Goal: Task Accomplishment & Management: Manage account settings

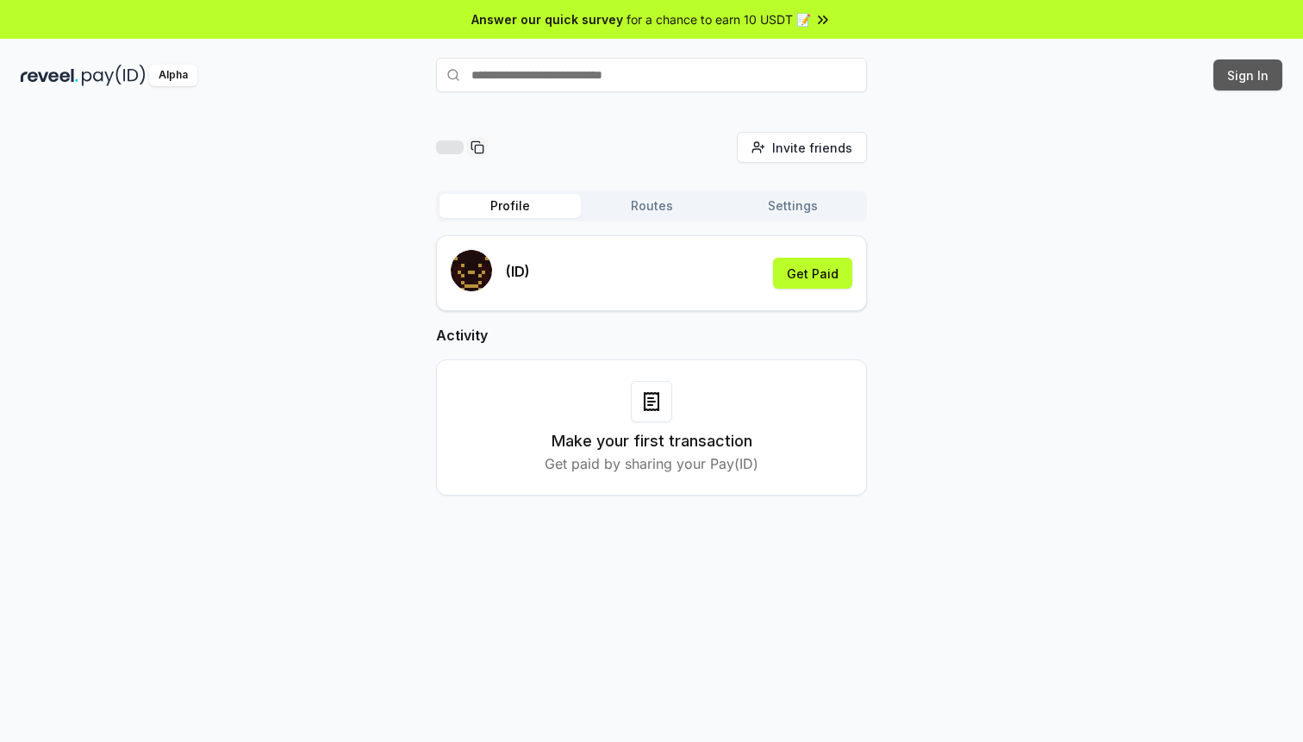
click at [1231, 82] on button "Sign In" at bounding box center [1247, 74] width 69 height 31
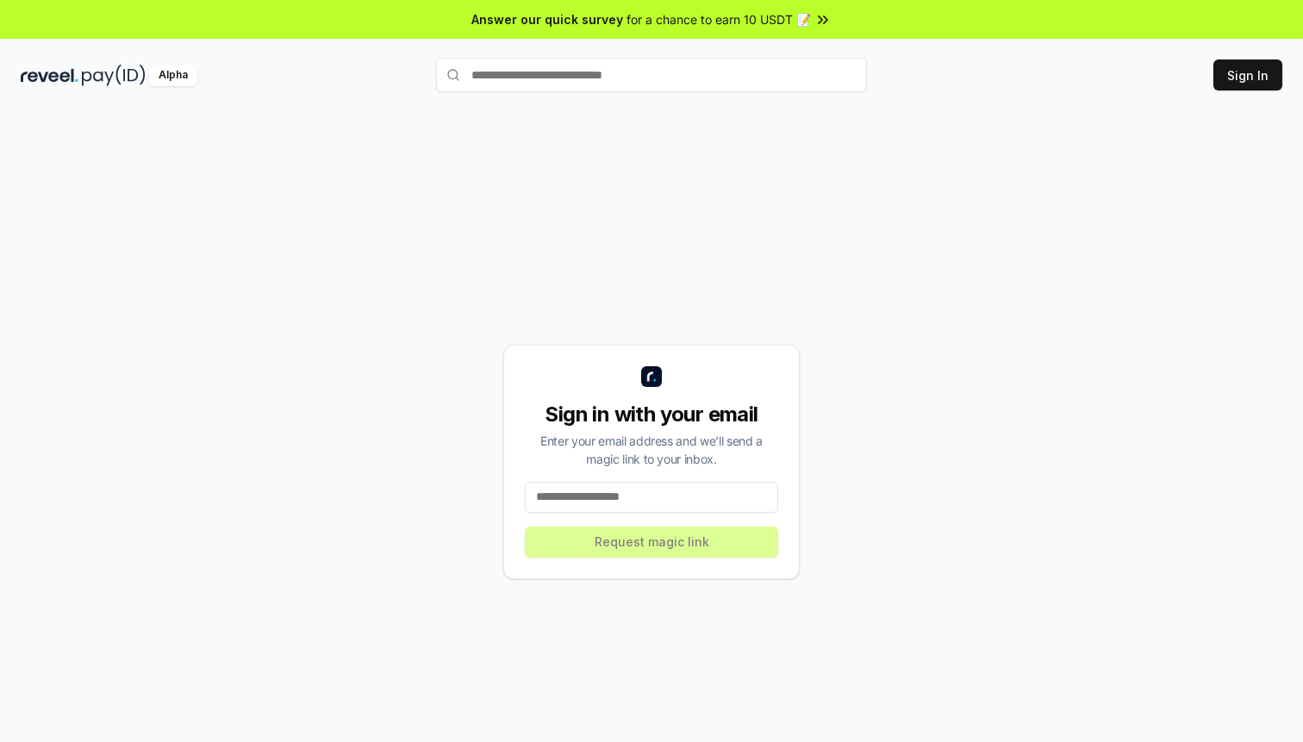
click at [663, 475] on div "Sign in with your email Enter your email address and we’ll send a magic link to…" at bounding box center [651, 462] width 296 height 234
click at [663, 483] on input at bounding box center [651, 497] width 253 height 31
type input "**********"
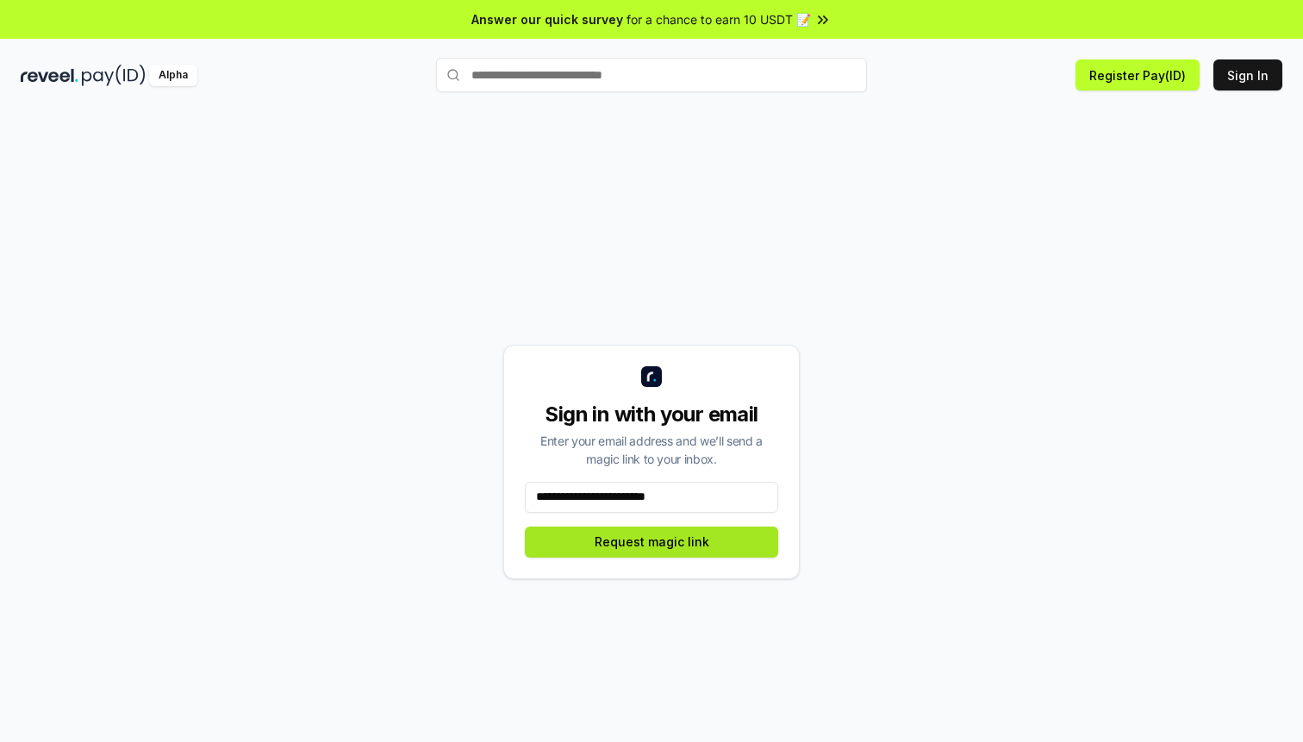
click at [651, 541] on button "Request magic link" at bounding box center [651, 542] width 253 height 31
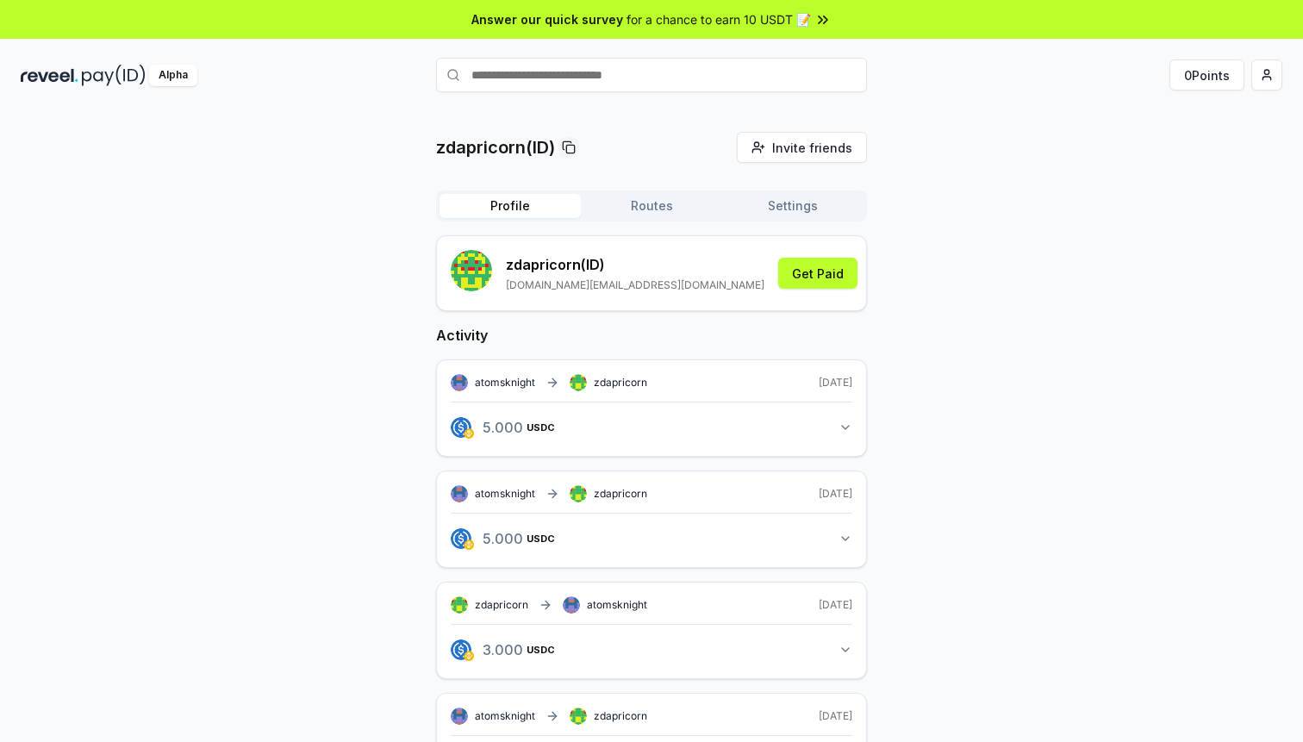
click at [478, 382] on span "atomsknight" at bounding box center [505, 383] width 60 height 14
click at [464, 382] on rect at bounding box center [459, 383] width 17 height 17
click at [517, 428] on span "USDC" at bounding box center [526, 427] width 28 height 10
click at [652, 425] on button "5.000 USDC 5 USDC" at bounding box center [652, 427] width 402 height 29
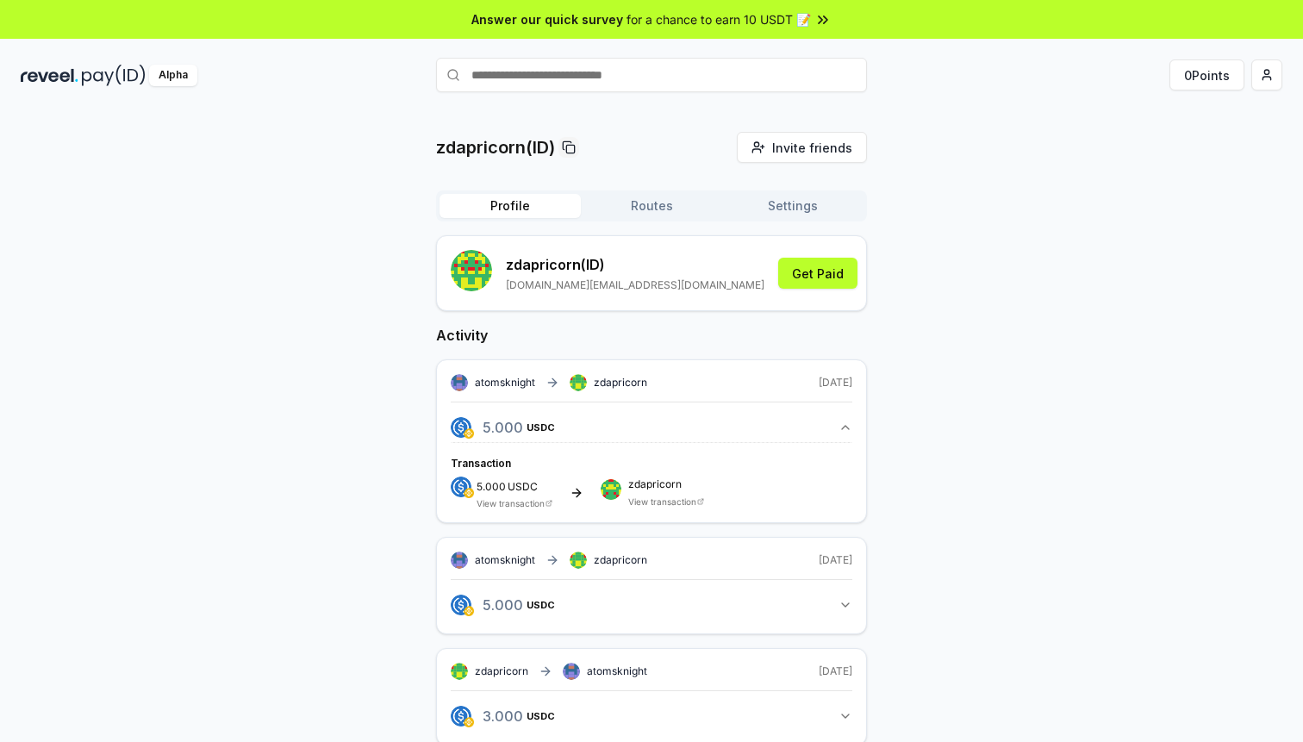
click at [525, 81] on input "text" at bounding box center [651, 75] width 431 height 34
type input "**********"
click at [839, 104] on span "Pay" at bounding box center [842, 109] width 33 height 26
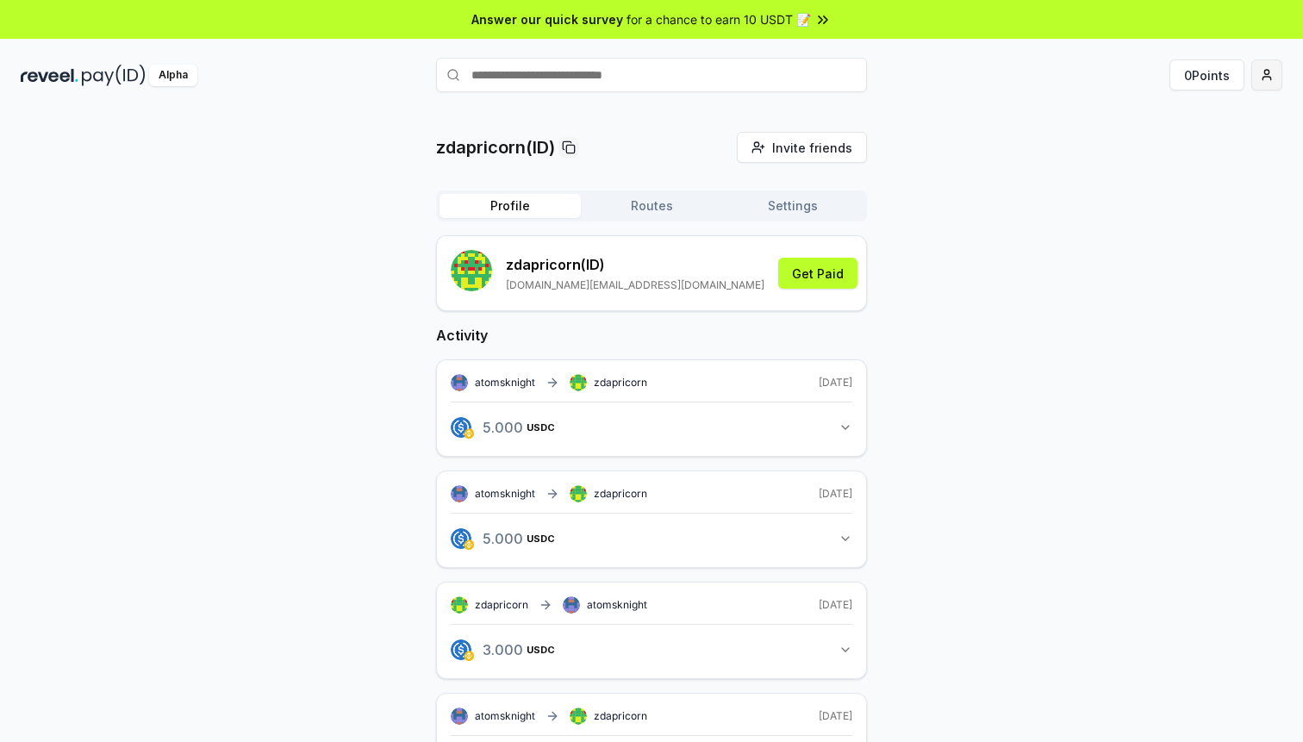
click at [1271, 69] on html "Answer our quick survey for a chance to earn 10 USDT 📝 Alpha 0 Points zdapricor…" at bounding box center [651, 371] width 1303 height 742
click at [679, 201] on html "Answer our quick survey for a chance to earn 10 USDT 📝 Alpha 0 Points zdapricor…" at bounding box center [651, 371] width 1303 height 742
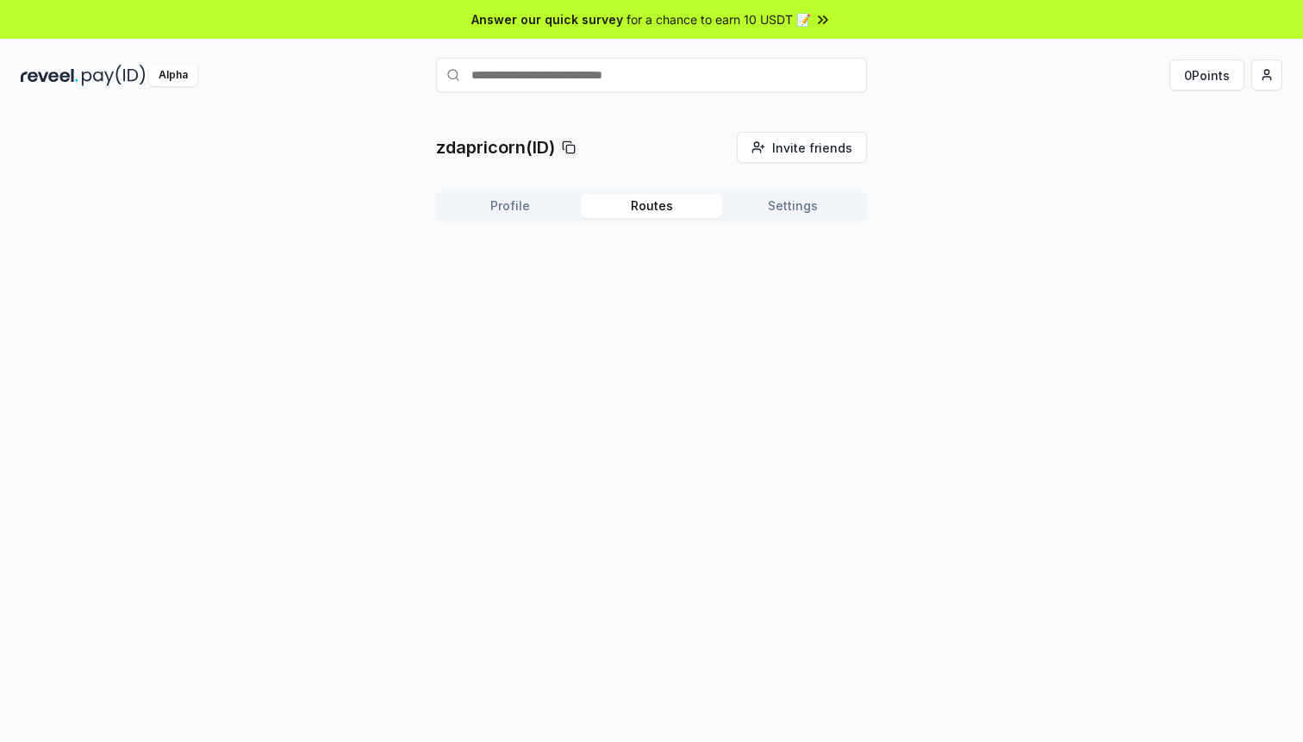
click at [679, 201] on button "Routes" at bounding box center [651, 206] width 141 height 24
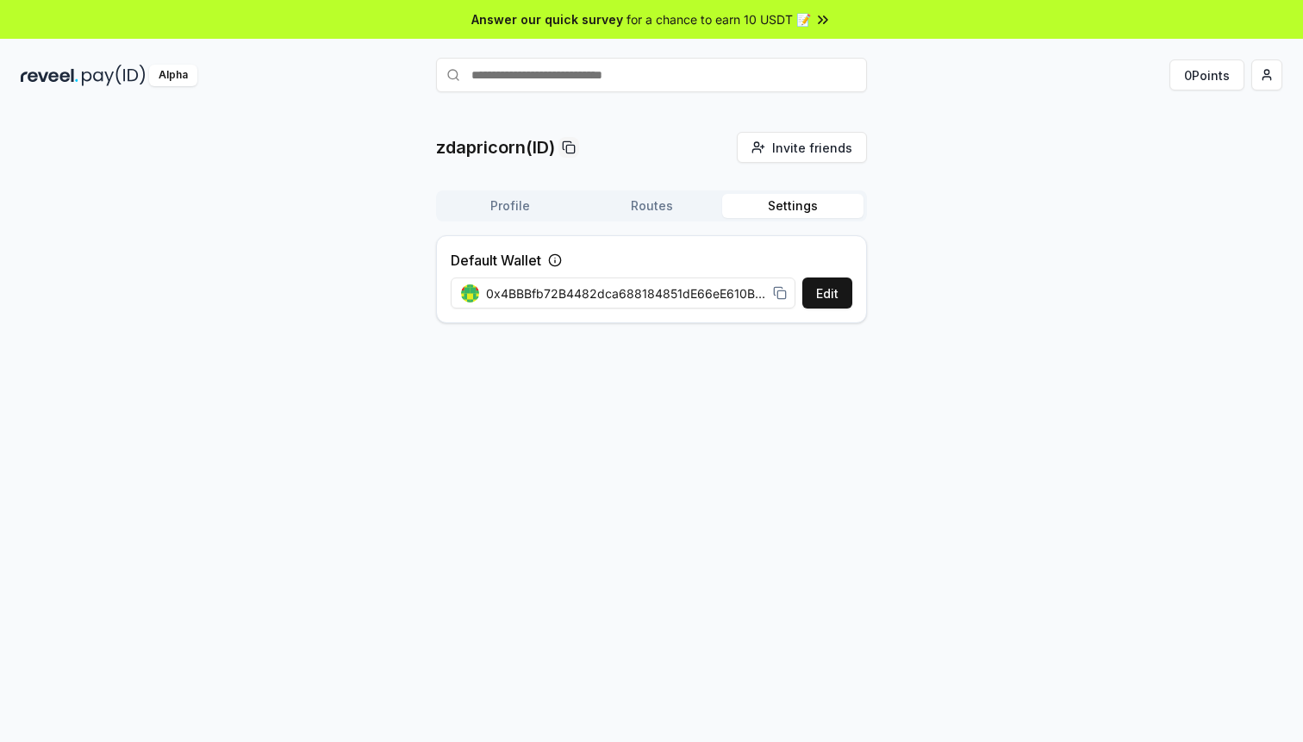
click at [788, 209] on button "Settings" at bounding box center [792, 206] width 141 height 24
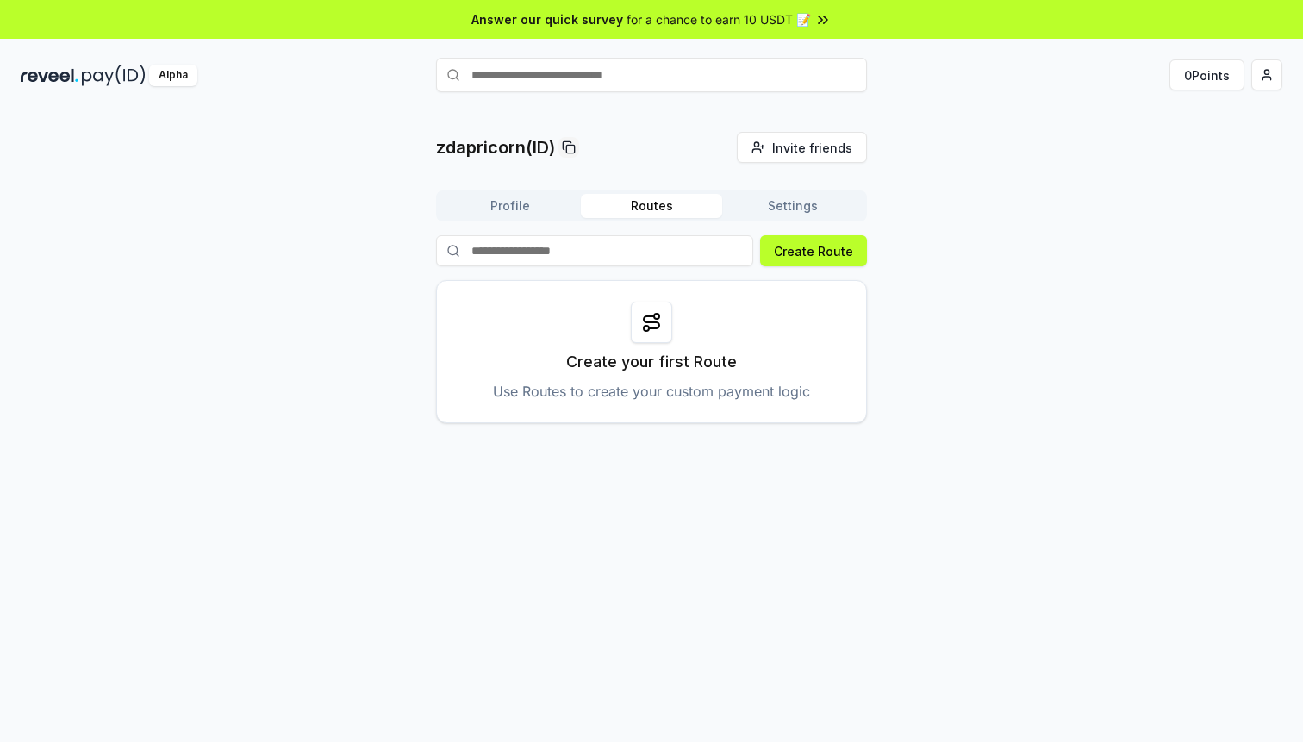
click at [673, 214] on button "Routes" at bounding box center [651, 206] width 141 height 24
click at [778, 214] on button "Settings" at bounding box center [792, 206] width 141 height 24
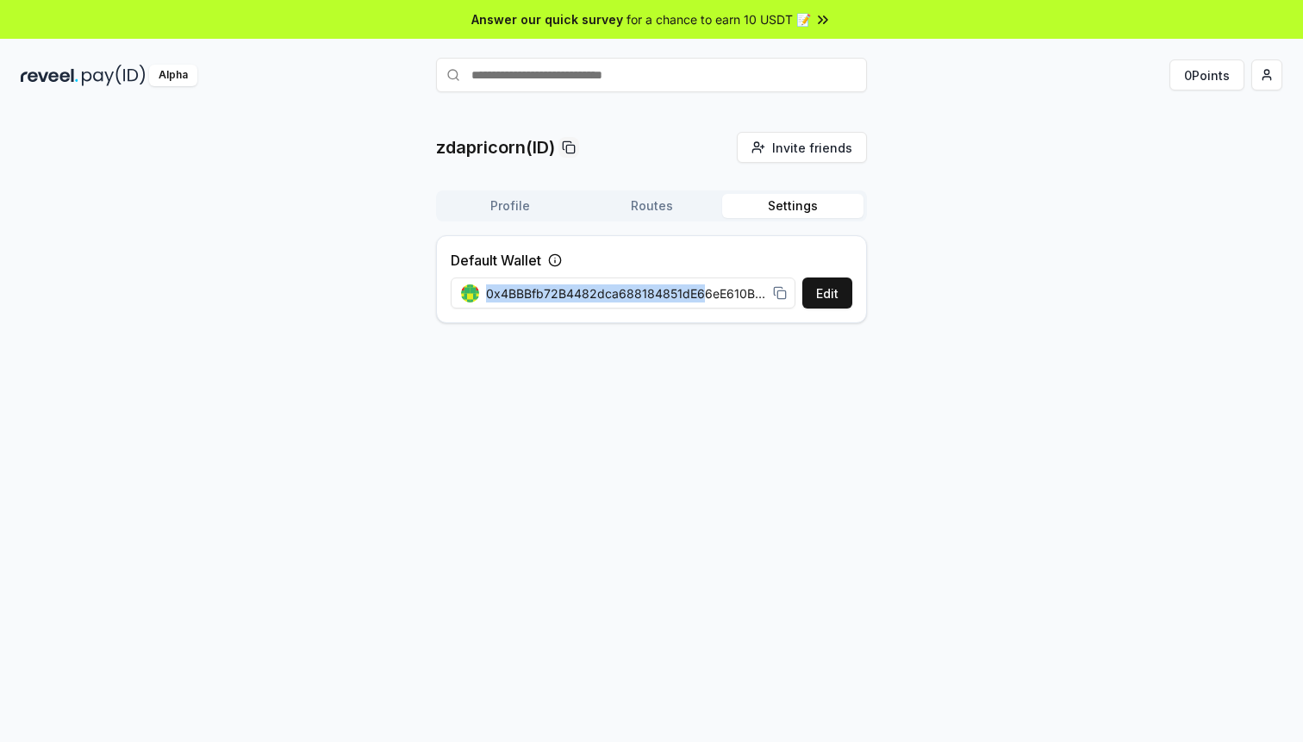
drag, startPoint x: 689, startPoint y: 280, endPoint x: 702, endPoint y: 290, distance: 16.7
click at [701, 290] on div "0x4BBBfb72B4482dca688184851dE66eE610BeaDb4" at bounding box center [624, 293] width 346 height 39
drag, startPoint x: 702, startPoint y: 290, endPoint x: 721, endPoint y: 294, distance: 19.4
drag, startPoint x: 721, startPoint y: 294, endPoint x: 807, endPoint y: 258, distance: 92.7
click at [807, 258] on div "Default Wallet Edit 0x4BBBfb72B4482dca688184851dE66eE610BeaDb4" at bounding box center [651, 279] width 431 height 88
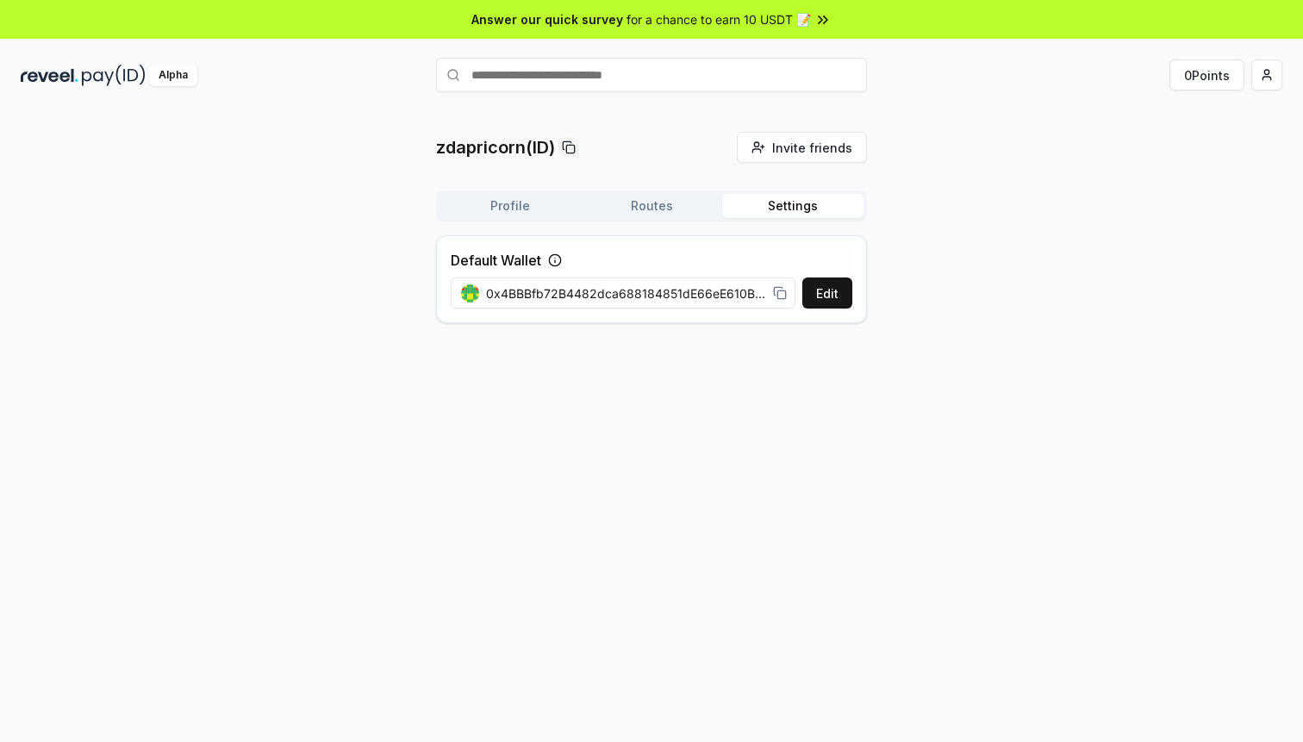
click at [781, 286] on icon at bounding box center [780, 293] width 14 height 14
click at [286, 274] on div "zdapricorn(ID) Invite friends Invite Profile Routes Settings Default Wallet Edi…" at bounding box center [652, 234] width 1262 height 205
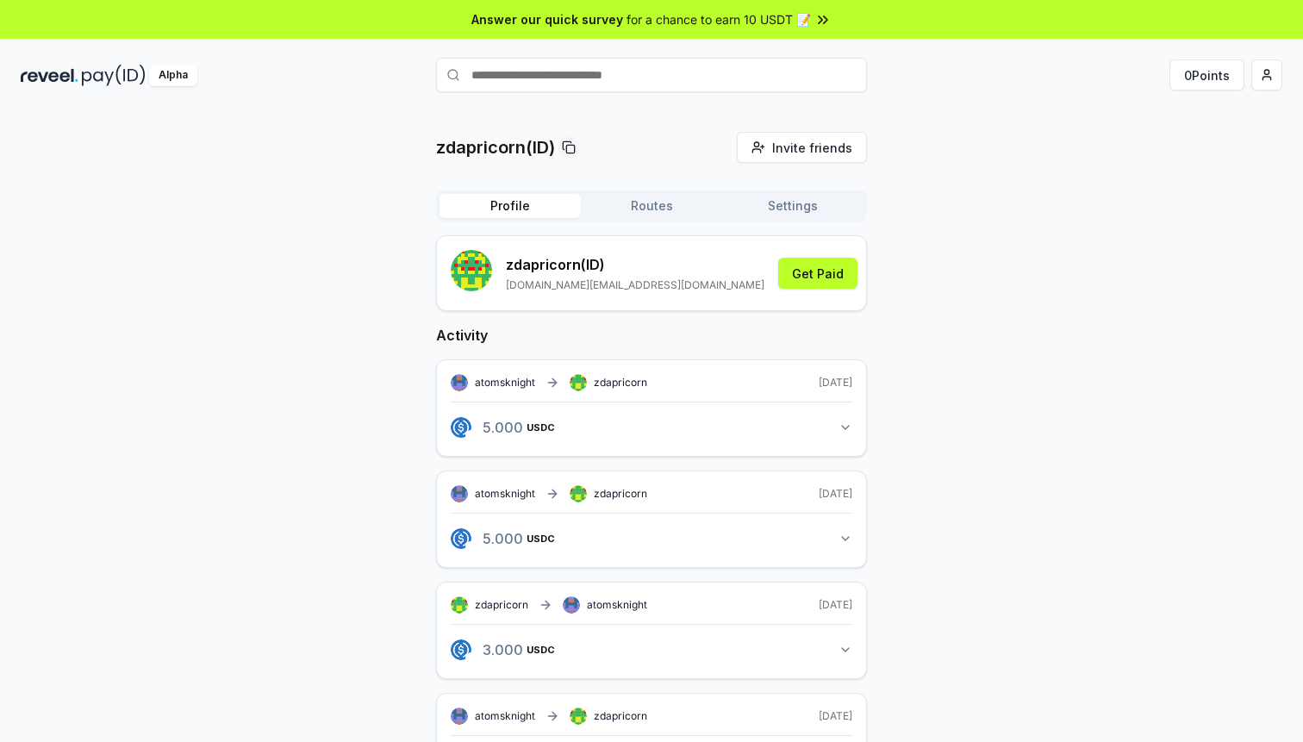
click at [530, 196] on button "Profile" at bounding box center [509, 206] width 141 height 24
click at [802, 282] on button "Get Paid" at bounding box center [817, 273] width 79 height 31
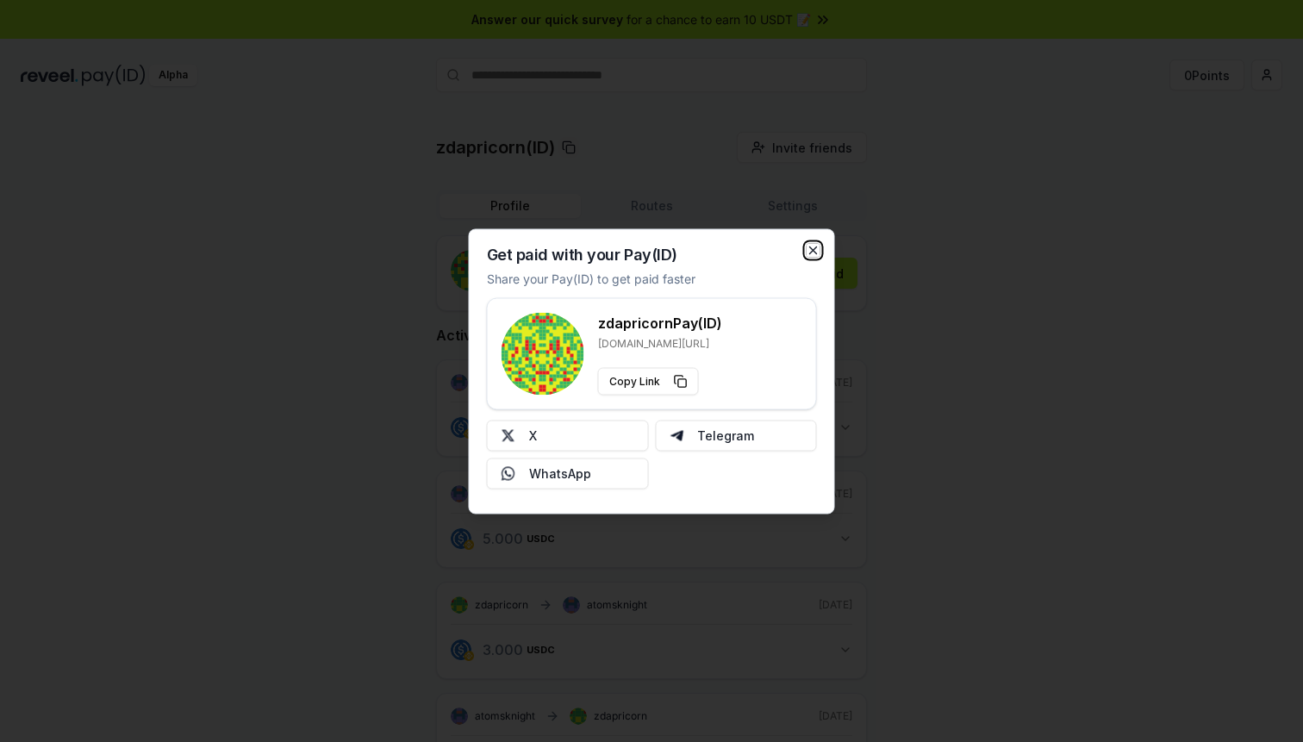
click at [813, 256] on icon "button" at bounding box center [814, 250] width 14 height 14
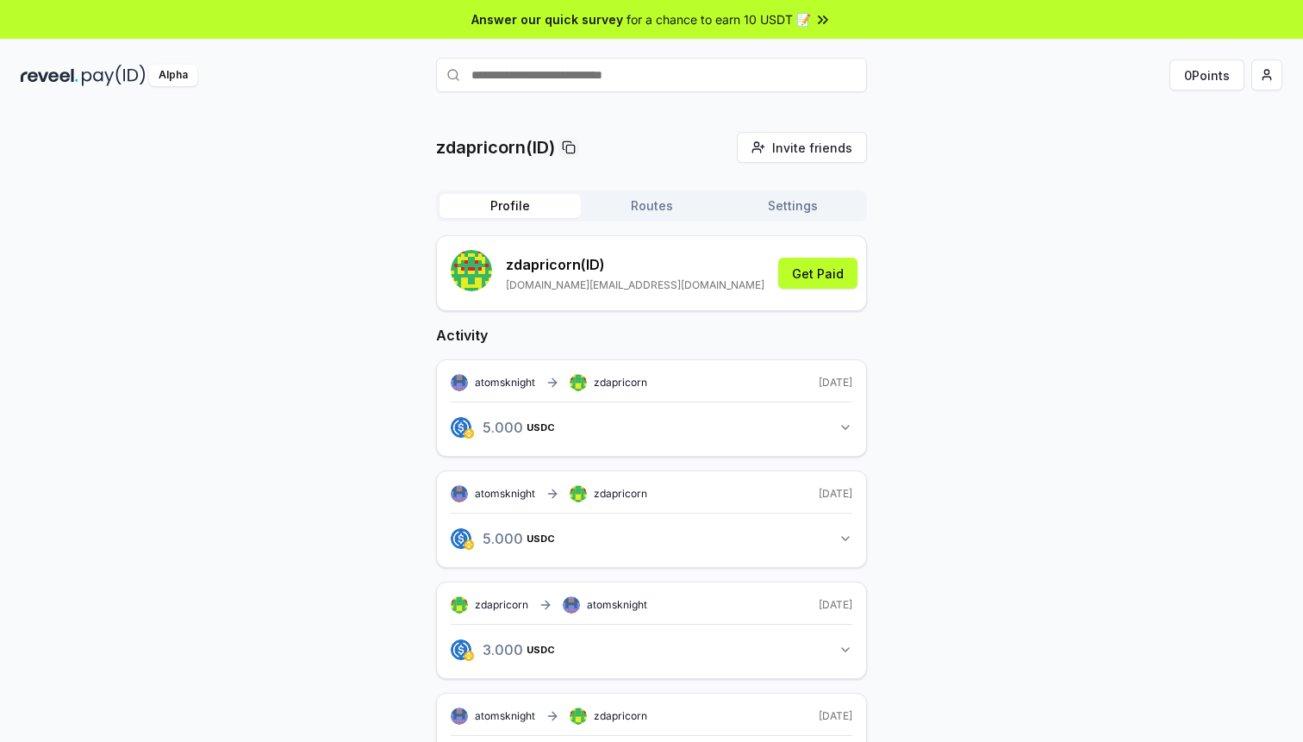
click at [708, 88] on input "text" at bounding box center [651, 75] width 431 height 34
type input "**********"
click at [849, 115] on span "Pay" at bounding box center [842, 109] width 33 height 26
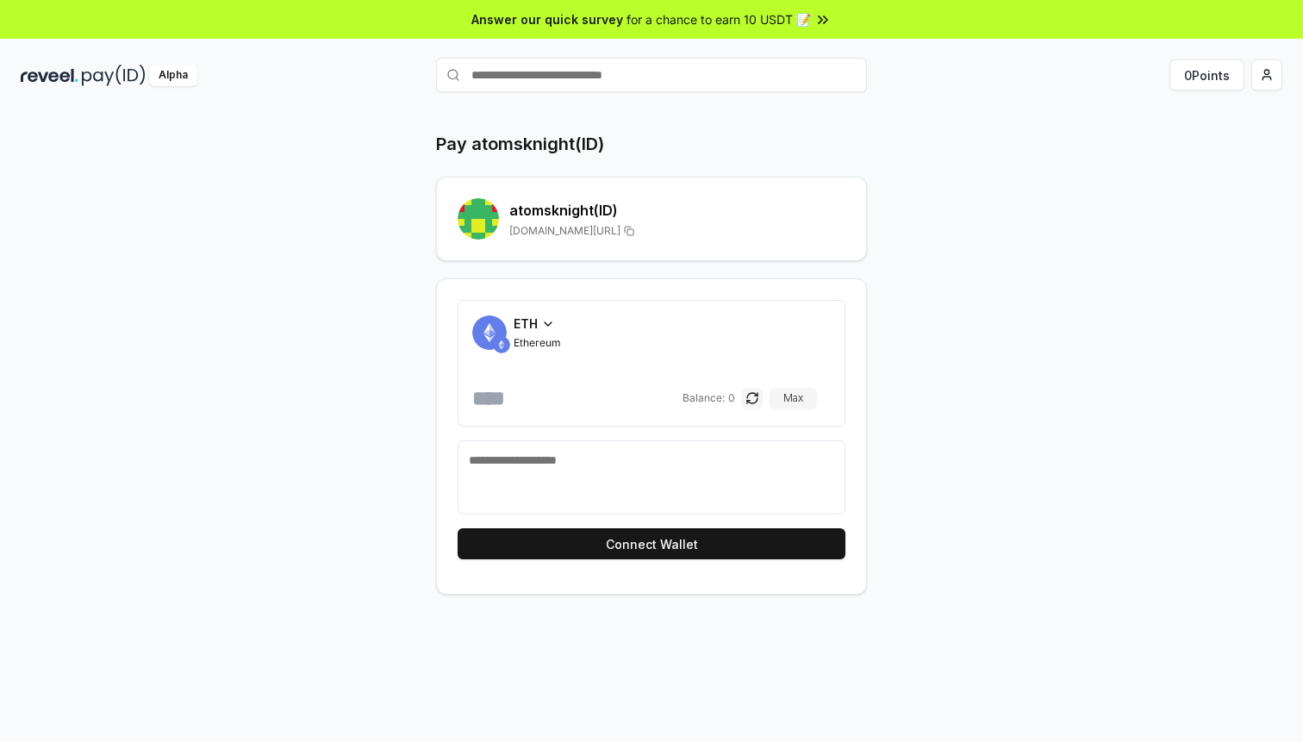
click at [533, 303] on div "ETH Ethereum Balance: 0 Max" at bounding box center [652, 363] width 388 height 127
click at [536, 321] on span "ETH" at bounding box center [526, 324] width 24 height 18
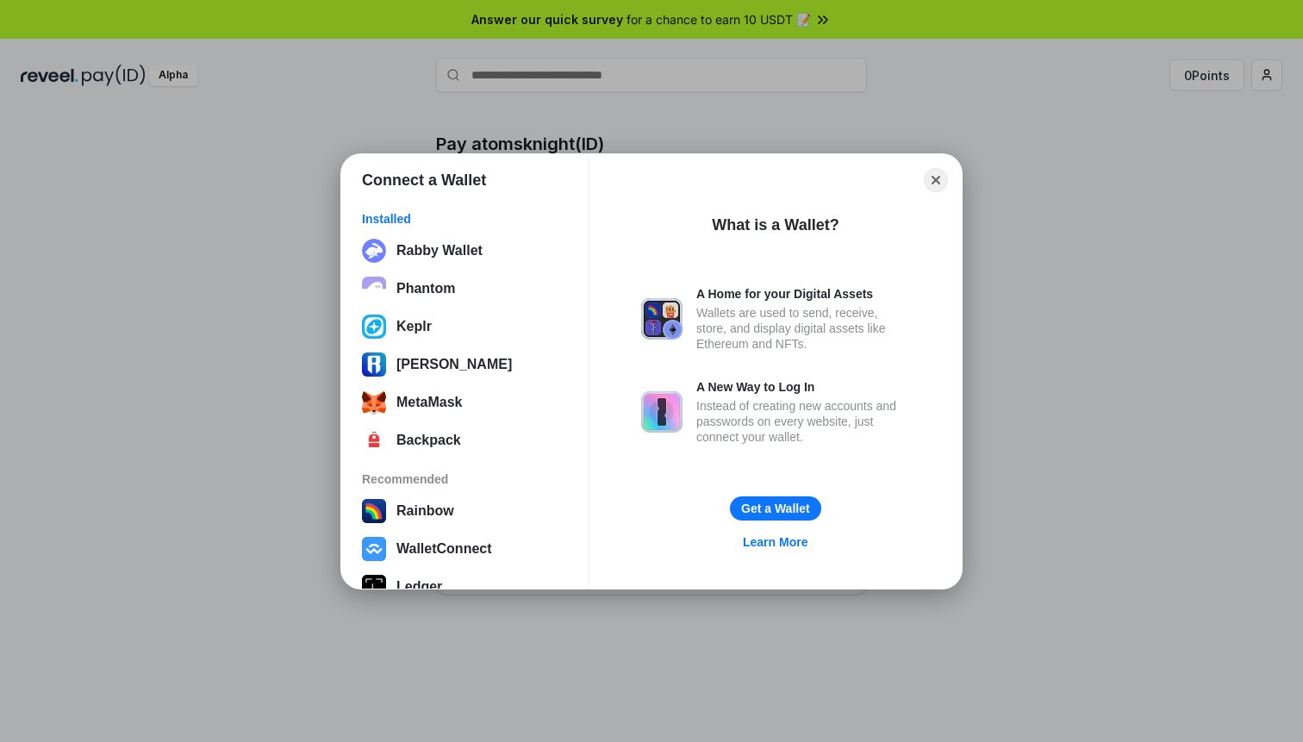
scroll to position [107, 0]
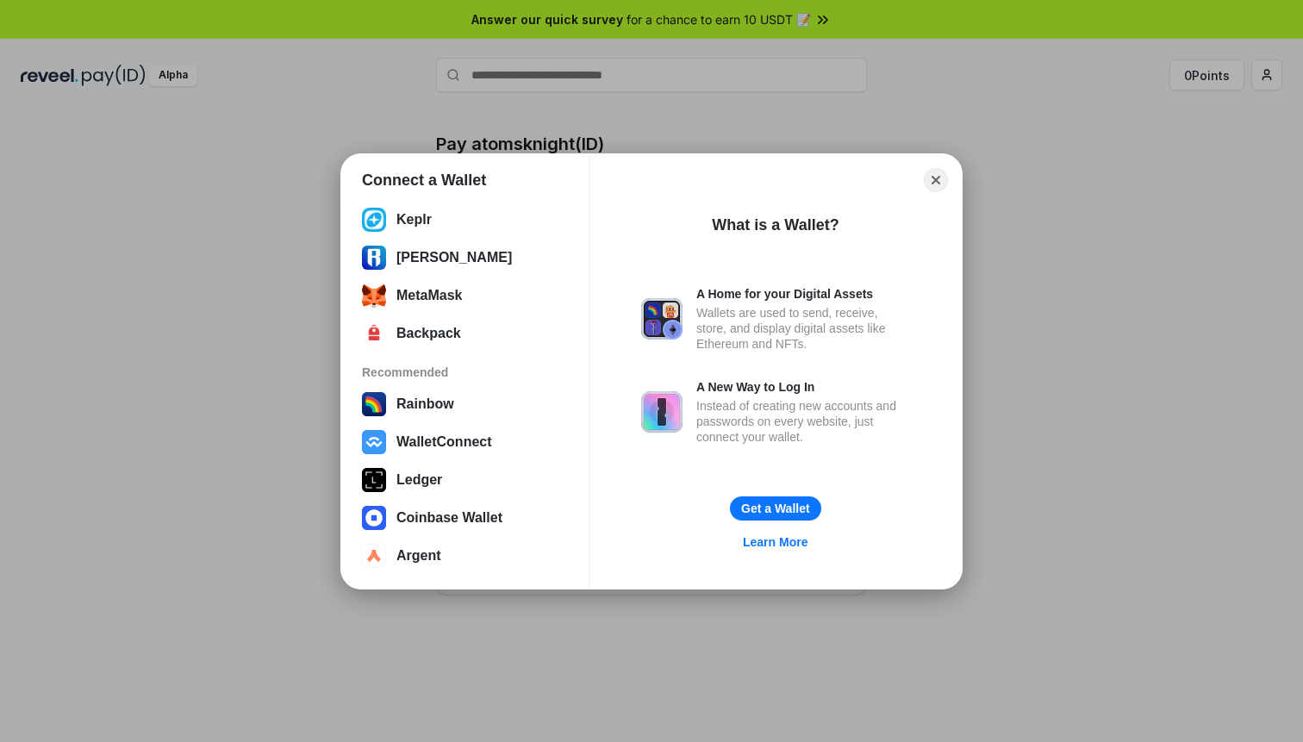
click at [935, 191] on div "Close What is a Wallet? A Home for your Digital Assets Wallets are used to send…" at bounding box center [775, 371] width 345 height 407
click at [935, 190] on button "Close" at bounding box center [936, 179] width 27 height 27
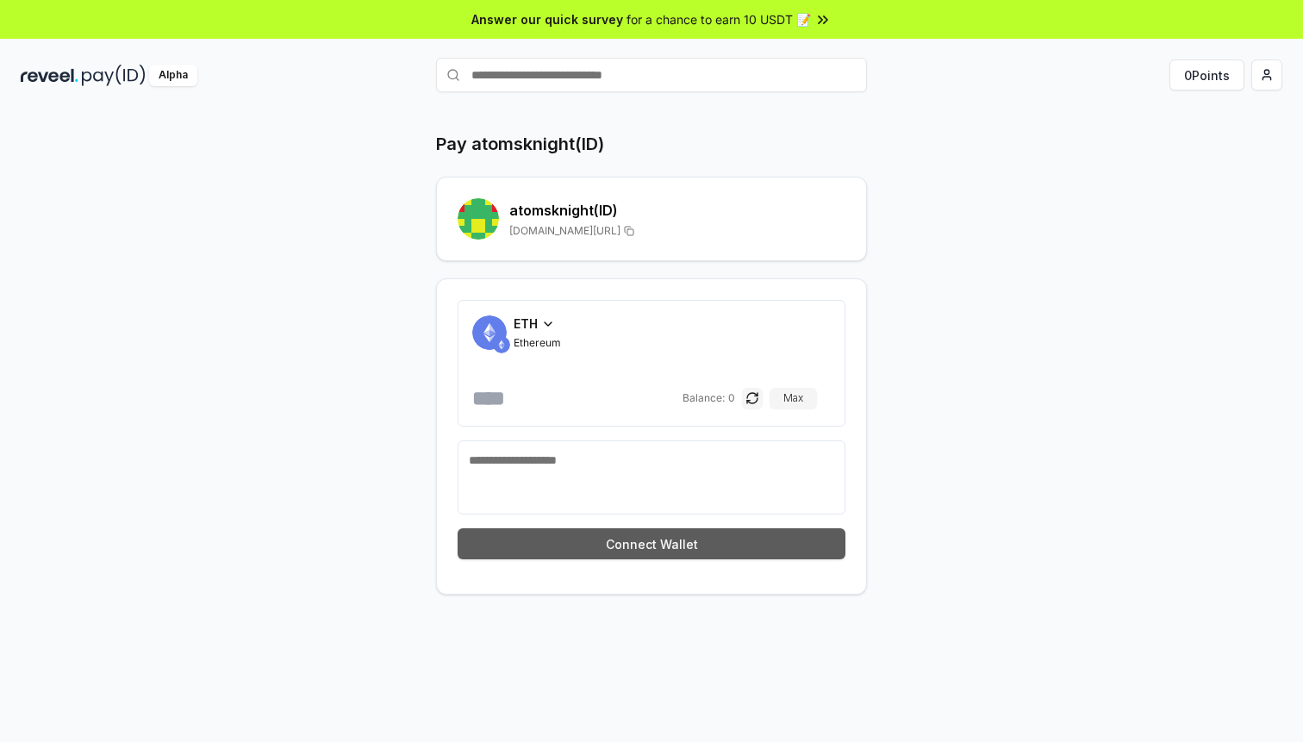
click at [739, 533] on button "Connect Wallet" at bounding box center [652, 543] width 388 height 31
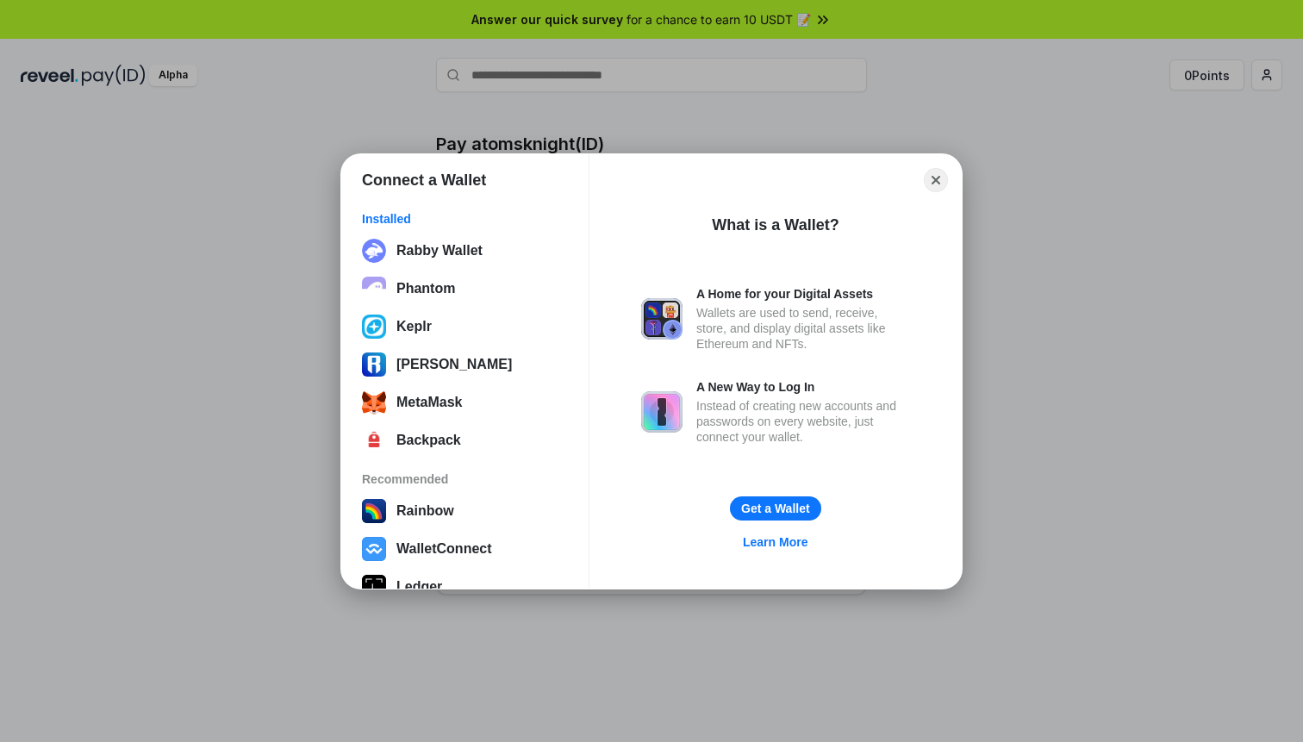
click at [457, 227] on div "Installed Rabby Wallet Phantom Keplr Ronin Wallet MetaMask Backpack Recommended…" at bounding box center [464, 392] width 247 height 391
click at [477, 252] on button "Rabby Wallet" at bounding box center [465, 251] width 216 height 34
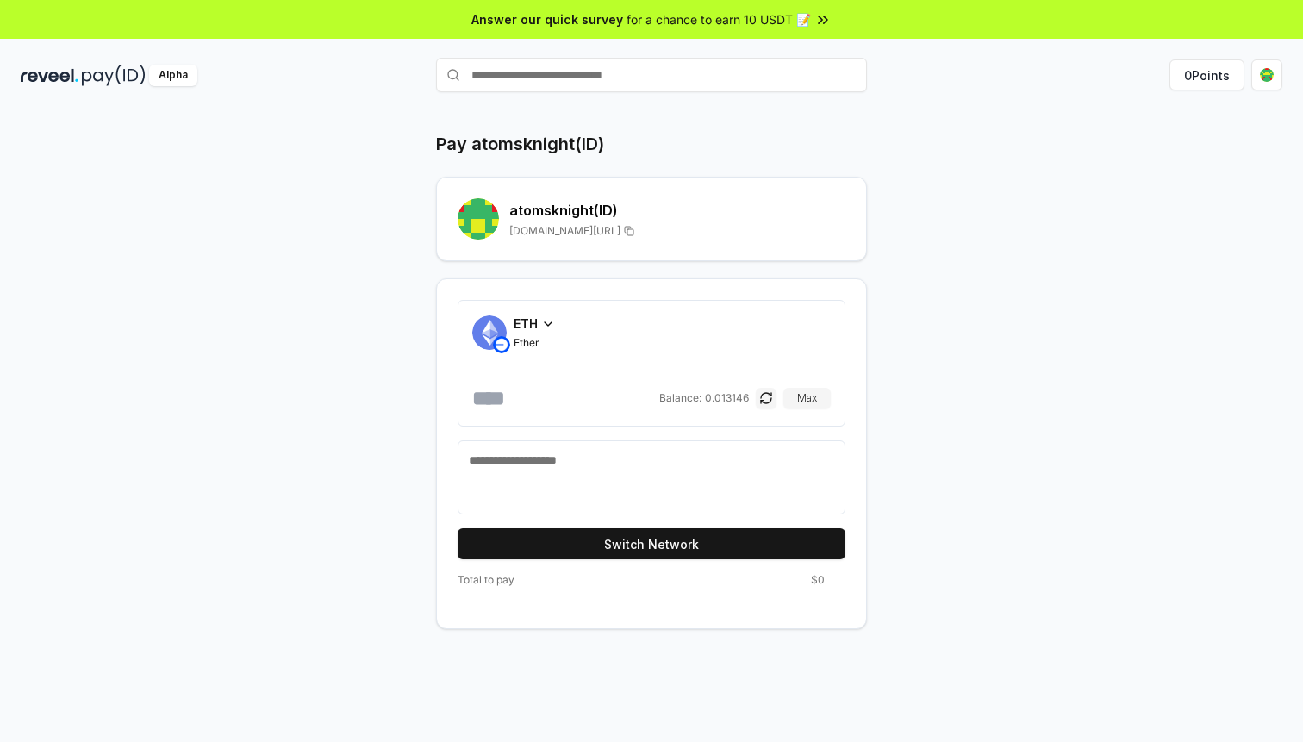
click at [531, 319] on span "ETH" at bounding box center [526, 324] width 24 height 18
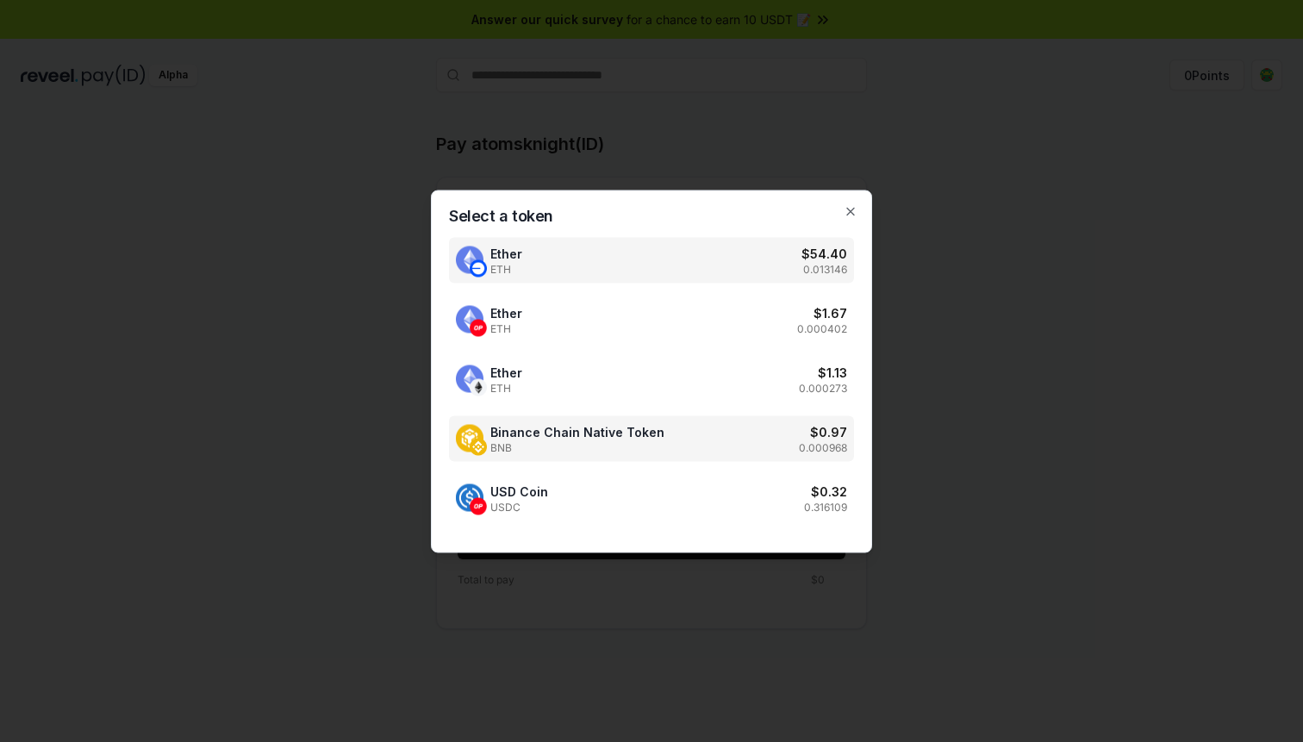
click at [575, 429] on span "Binance Chain Native Token" at bounding box center [577, 431] width 174 height 18
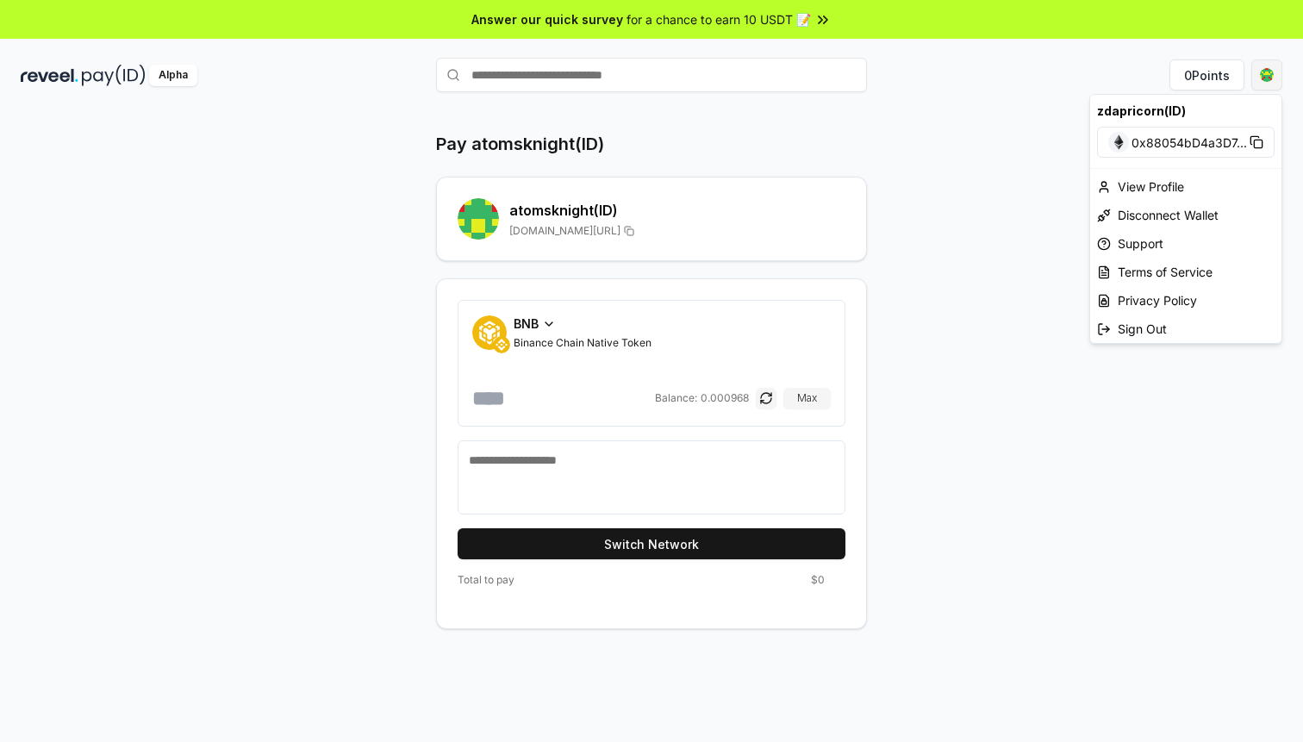
click at [1258, 77] on html "Answer our quick survey for a chance to earn 10 USDT 📝 Alpha 0 Points Pay atoms…" at bounding box center [651, 371] width 1303 height 742
click at [1152, 134] on span "0x88054bD4a3D7 ..." at bounding box center [1188, 143] width 115 height 18
click at [1121, 221] on div "Disconnect Wallet" at bounding box center [1185, 215] width 191 height 28
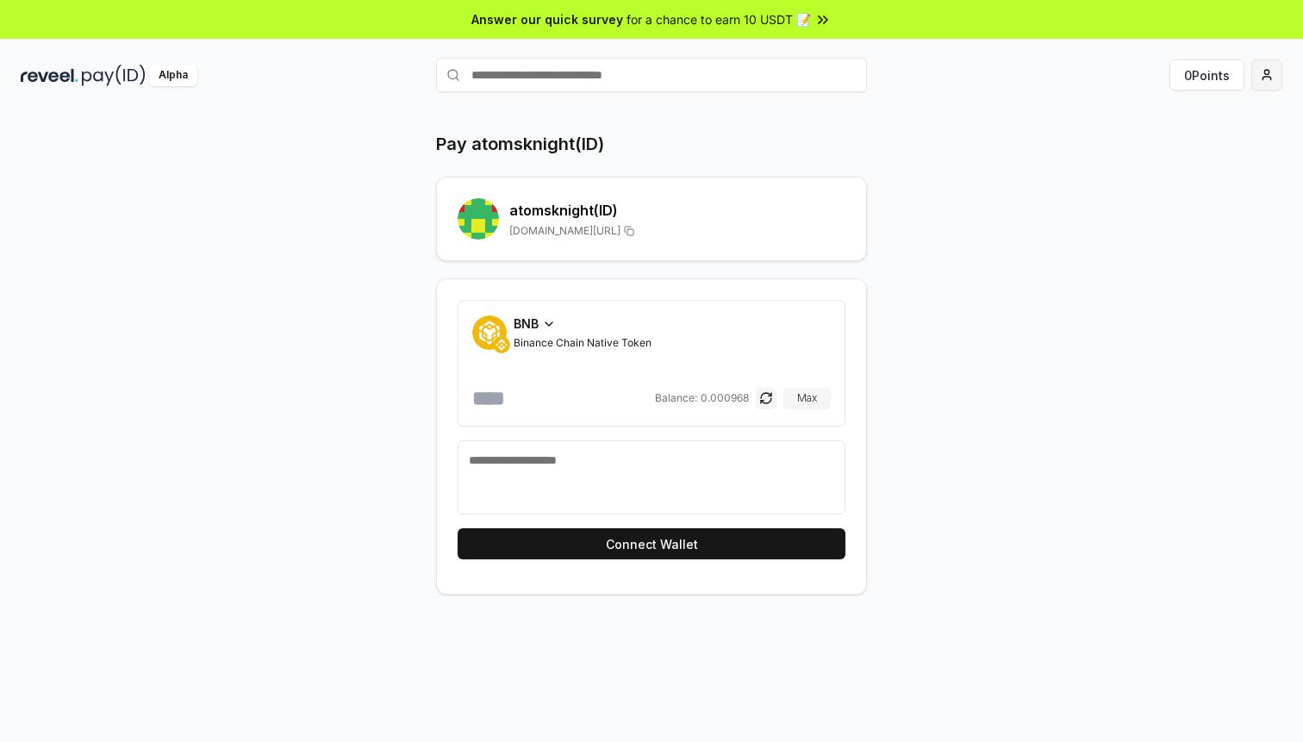
click at [1264, 73] on html "Answer our quick survey for a chance to earn 10 USDT 📝 Alpha 0 Points Pay atoms…" at bounding box center [651, 371] width 1303 height 742
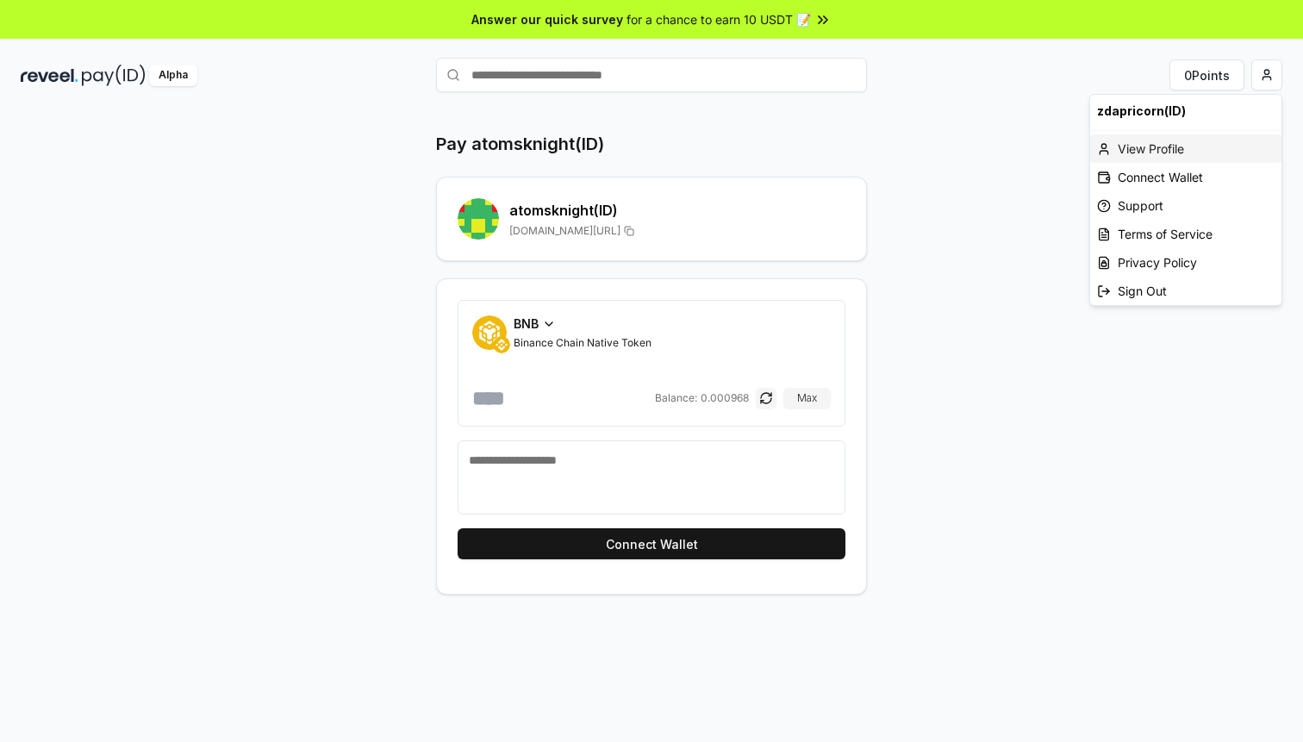
click at [1164, 152] on div "View Profile" at bounding box center [1185, 148] width 191 height 28
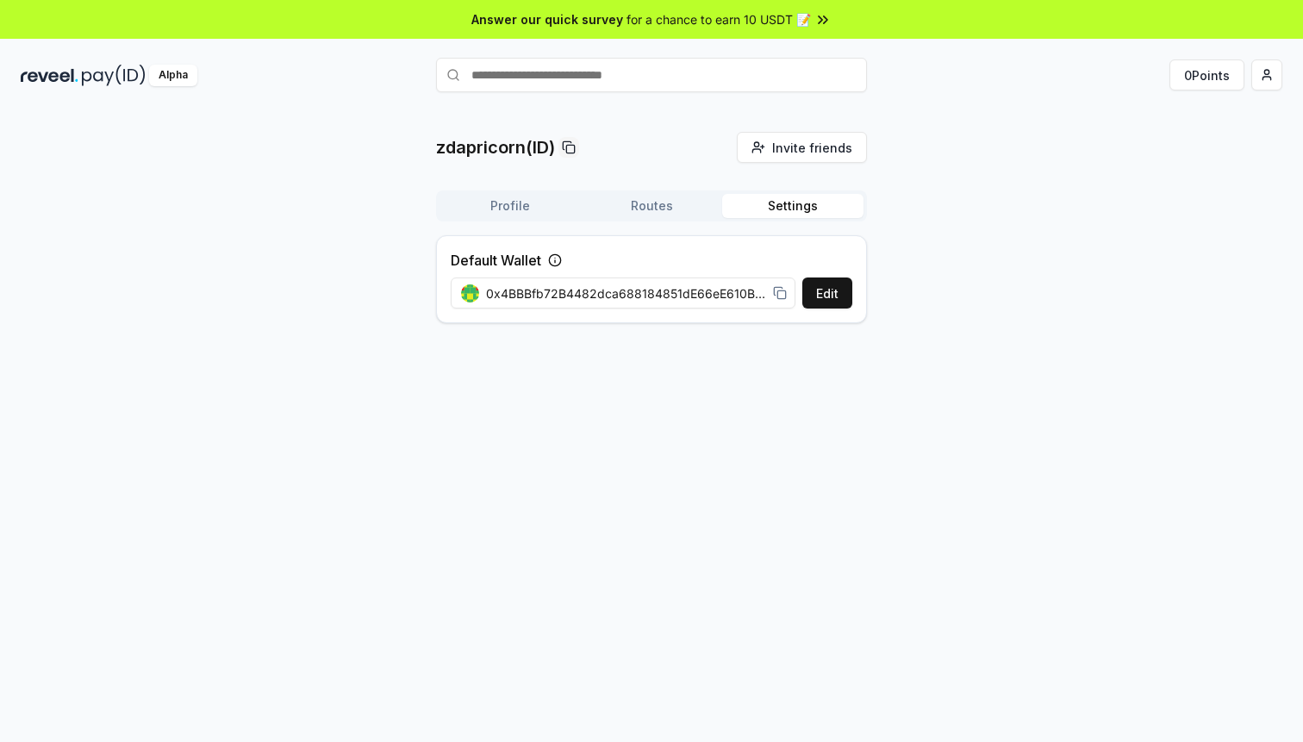
click at [789, 195] on button "Settings" at bounding box center [792, 206] width 141 height 24
click at [828, 299] on button "Edit" at bounding box center [827, 292] width 50 height 31
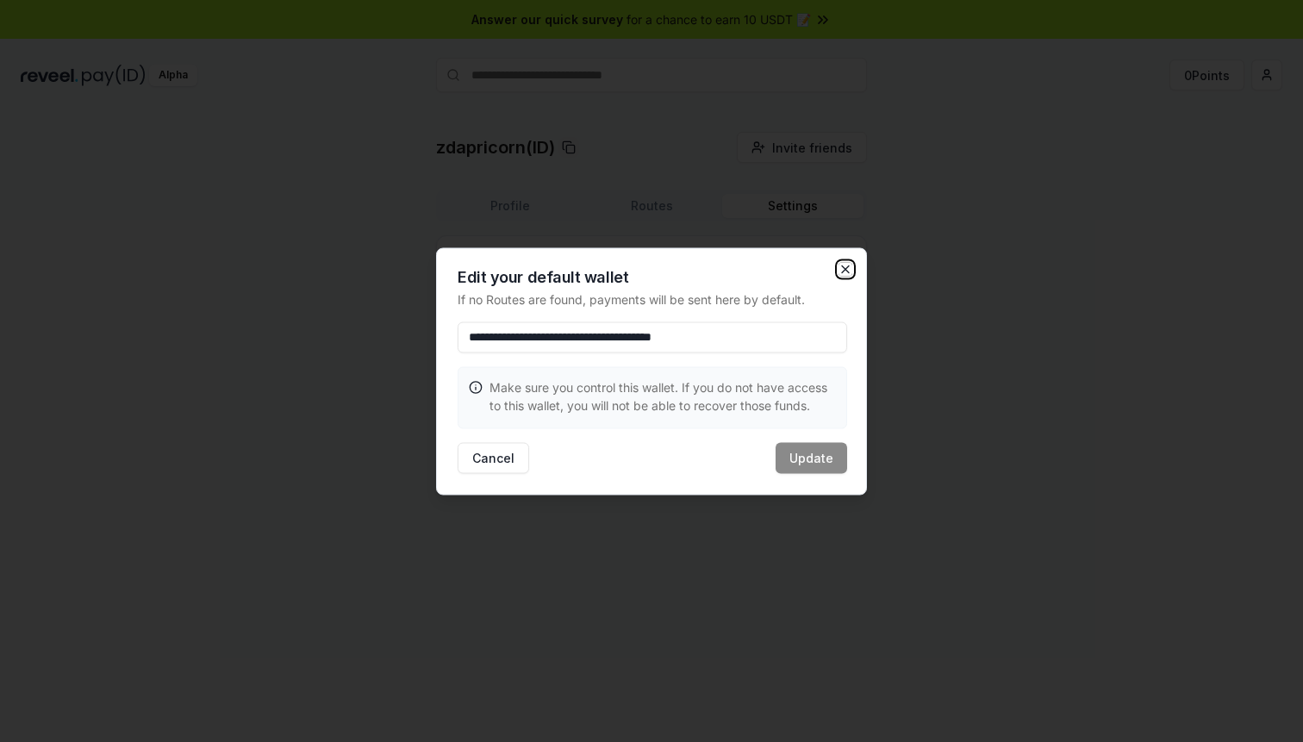
click at [844, 267] on icon "button" at bounding box center [845, 268] width 7 height 7
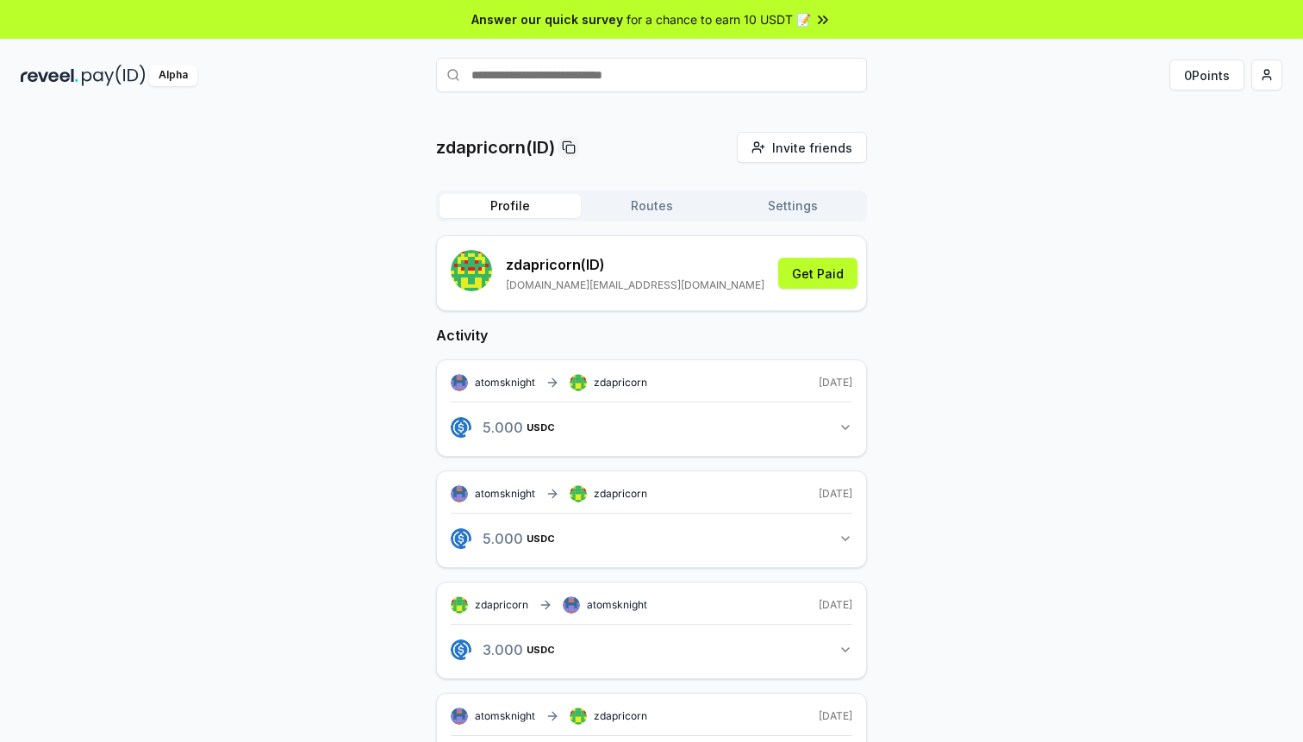
click at [506, 203] on button "Profile" at bounding box center [509, 206] width 141 height 24
click at [645, 74] on input "text" at bounding box center [651, 75] width 431 height 34
type input "**********"
click at [838, 110] on span "Pay" at bounding box center [842, 109] width 33 height 26
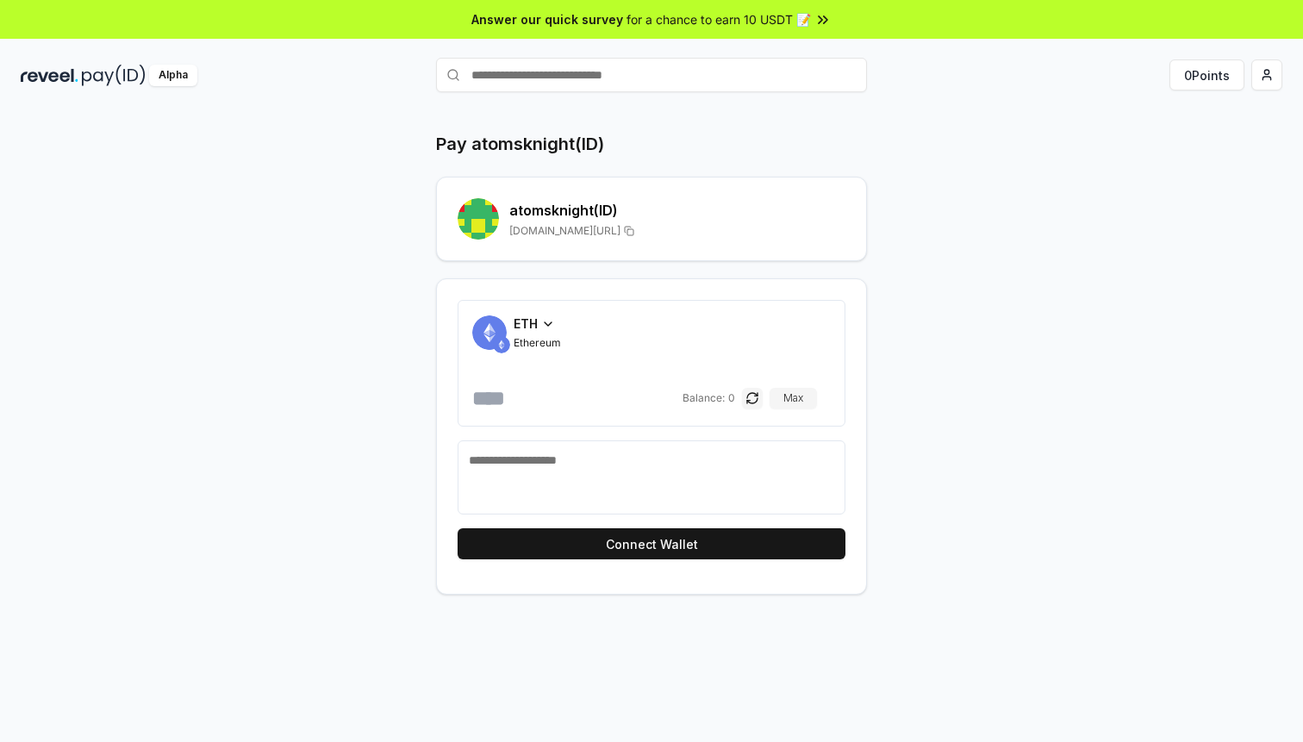
click at [550, 322] on icon at bounding box center [548, 323] width 7 height 3
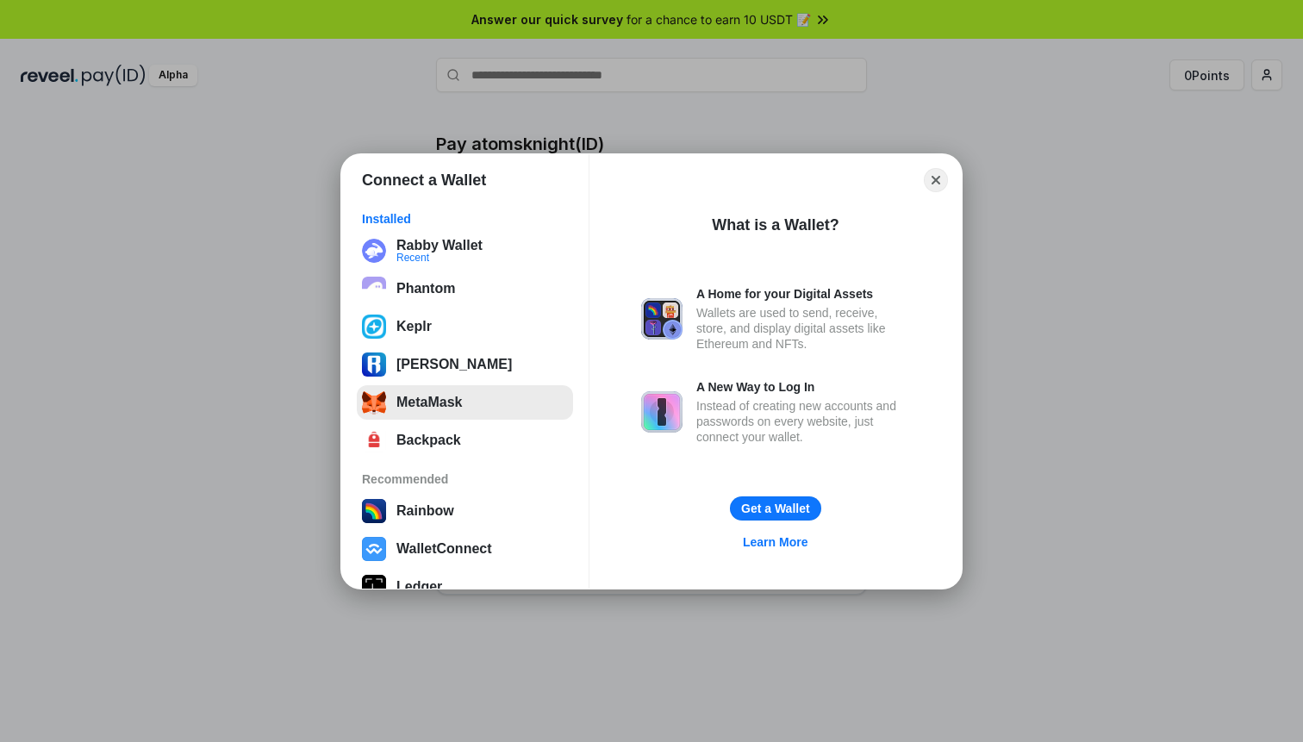
scroll to position [107, 0]
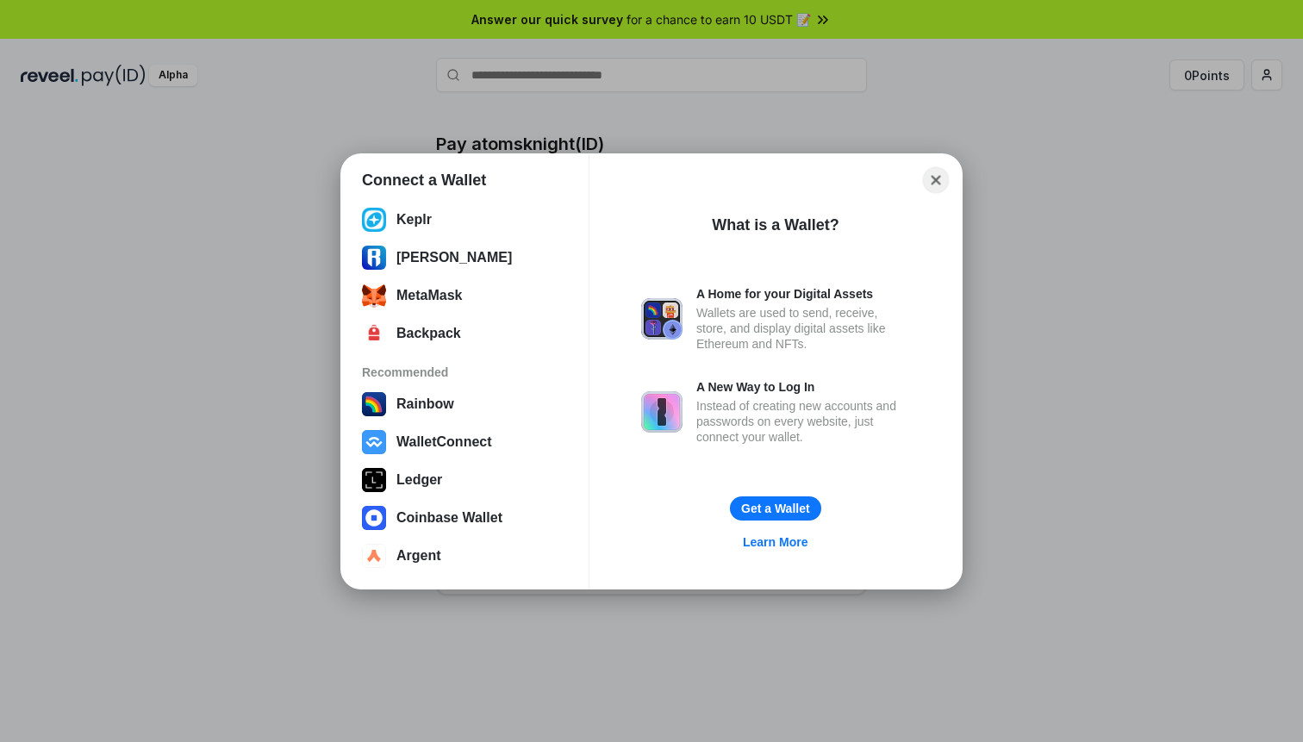
click at [938, 181] on button "Close" at bounding box center [936, 179] width 27 height 27
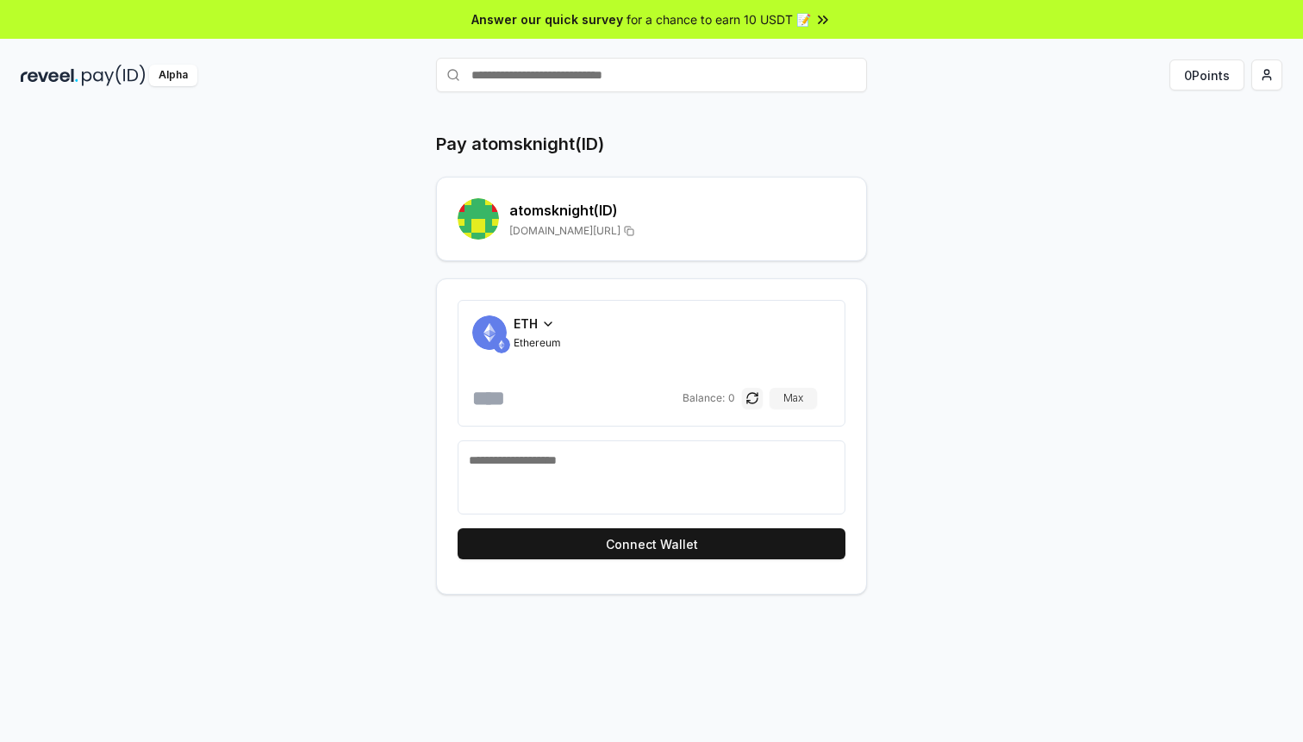
click at [543, 341] on span "Ethereum" at bounding box center [537, 343] width 47 height 14
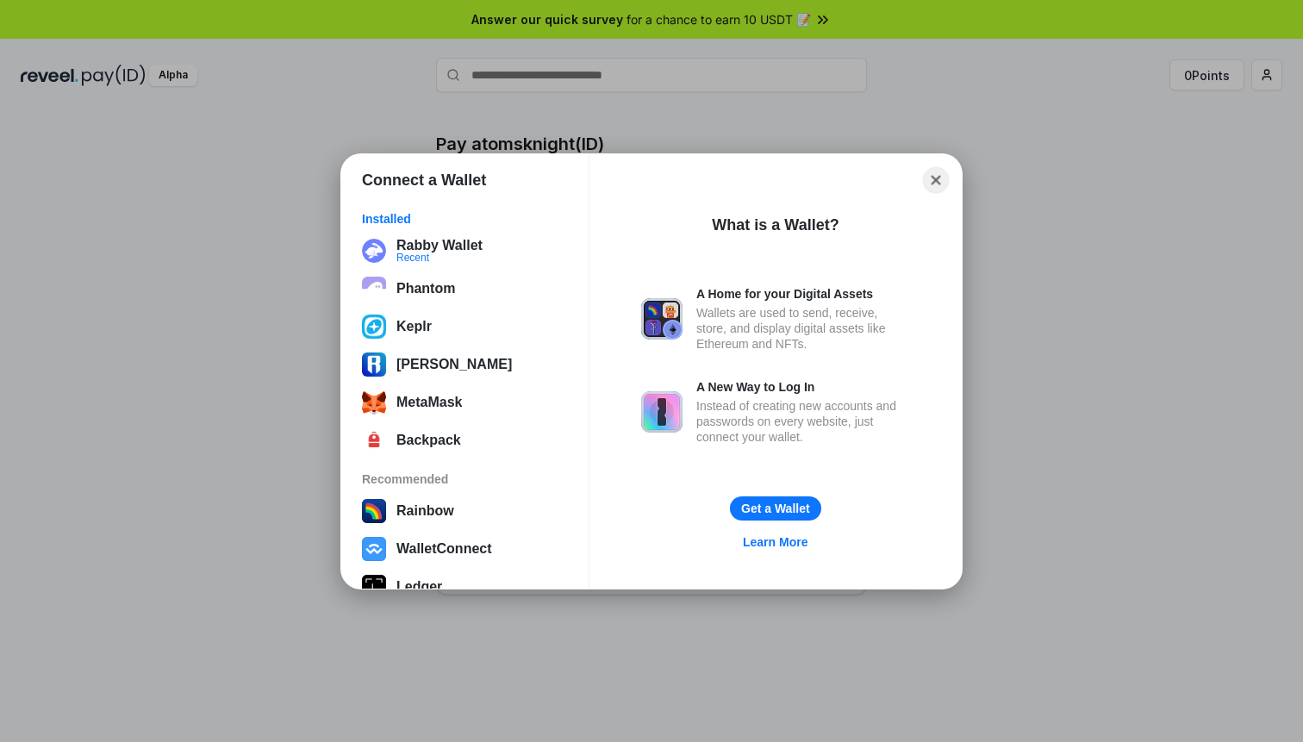
click at [931, 180] on button "Close" at bounding box center [936, 179] width 27 height 27
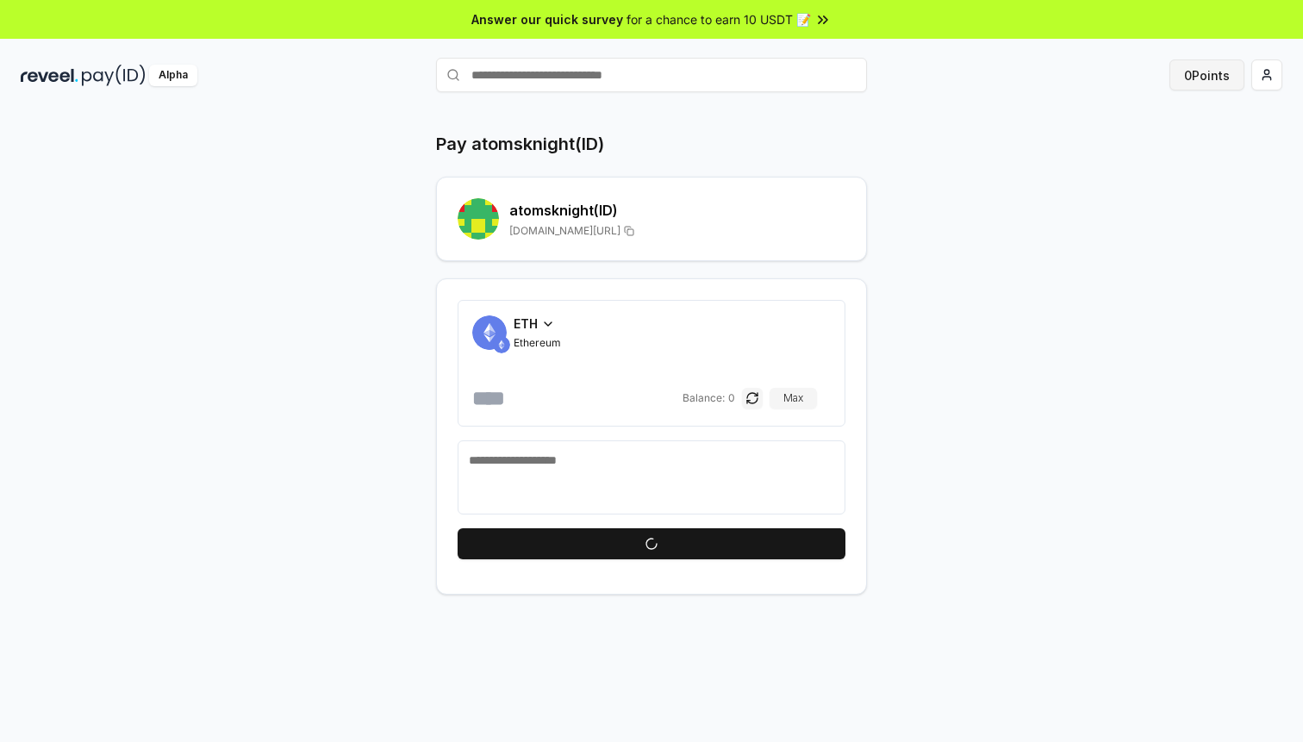
click at [1200, 74] on button "0 Points" at bounding box center [1206, 74] width 75 height 31
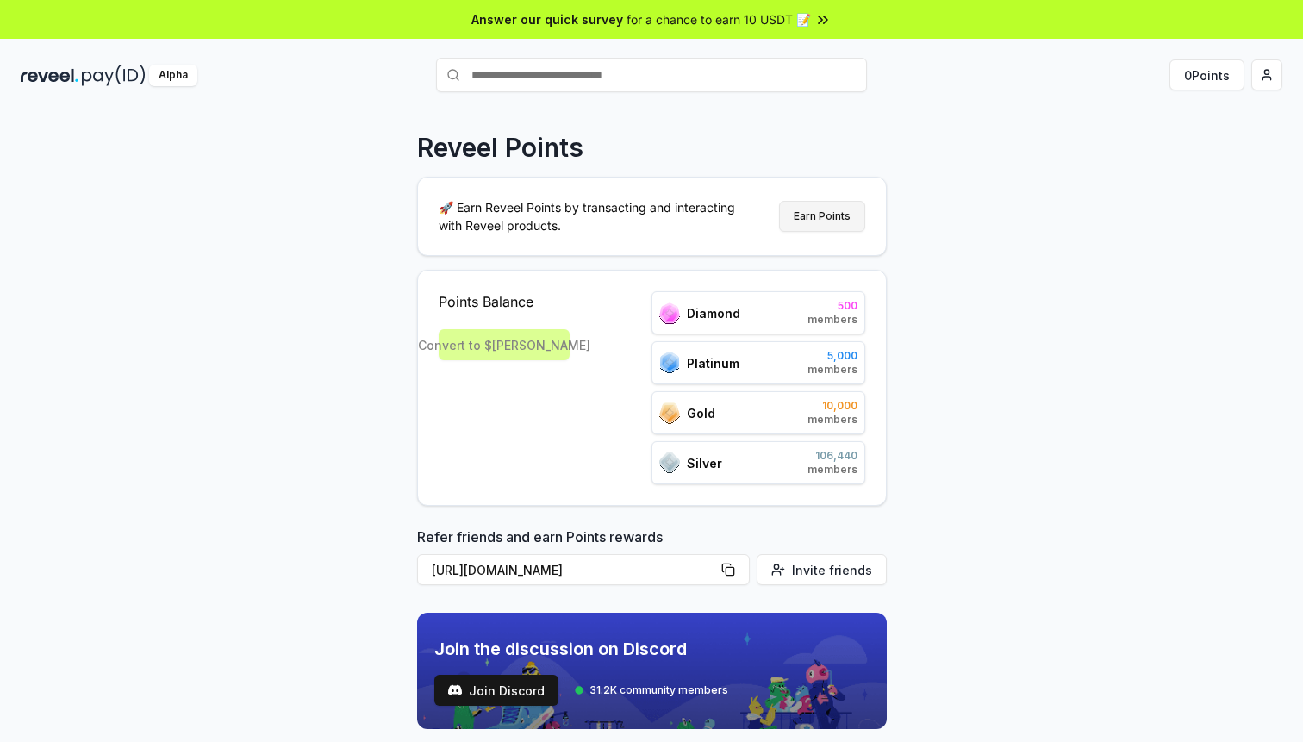
click at [832, 215] on button "Earn Points" at bounding box center [822, 216] width 86 height 31
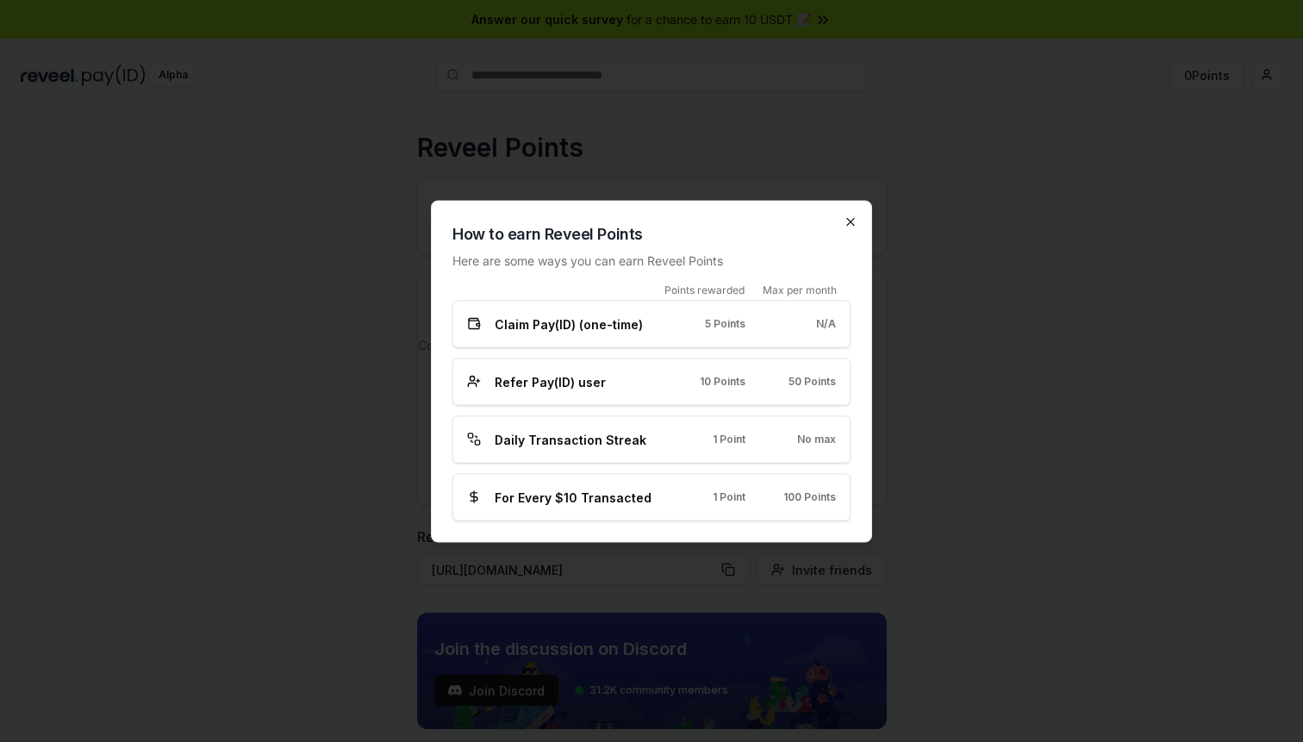
click at [849, 227] on icon "button" at bounding box center [851, 222] width 14 height 14
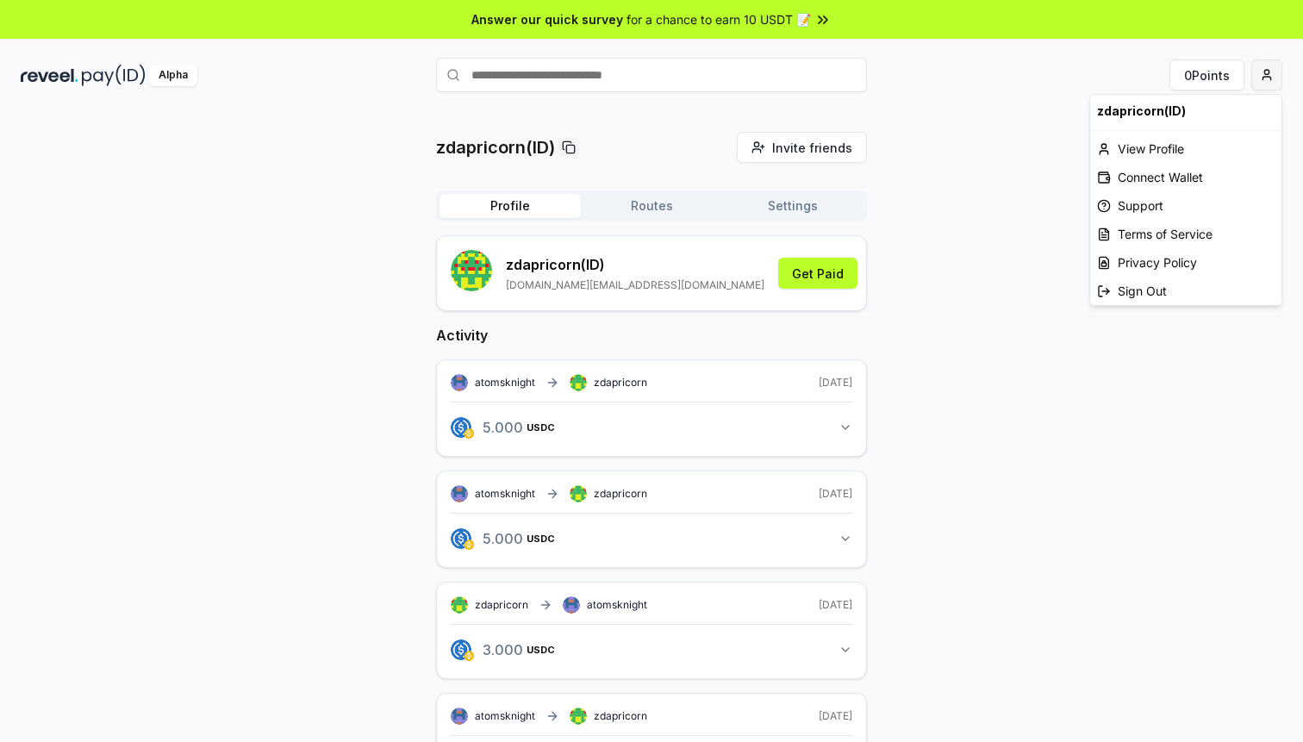
click at [1272, 78] on html "Answer our quick survey for a chance to earn 10 USDT 📝 Alpha 0 Points zdapricor…" at bounding box center [651, 371] width 1303 height 742
click at [1138, 139] on div "View Profile" at bounding box center [1185, 148] width 191 height 28
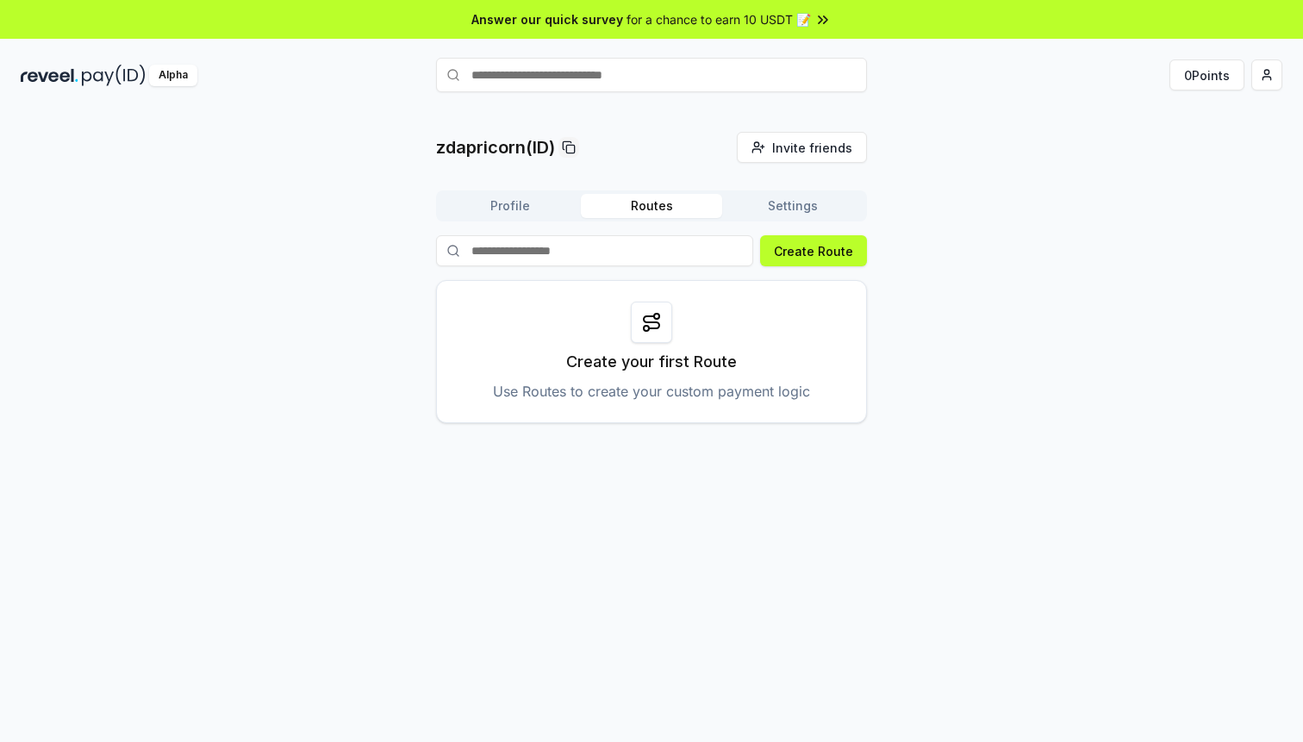
click at [868, 248] on div "zdapricorn(ID) Invite friends Invite Profile Routes Settings Create Route Creat…" at bounding box center [652, 277] width 1262 height 291
click at [843, 248] on button "Create Route" at bounding box center [813, 250] width 107 height 31
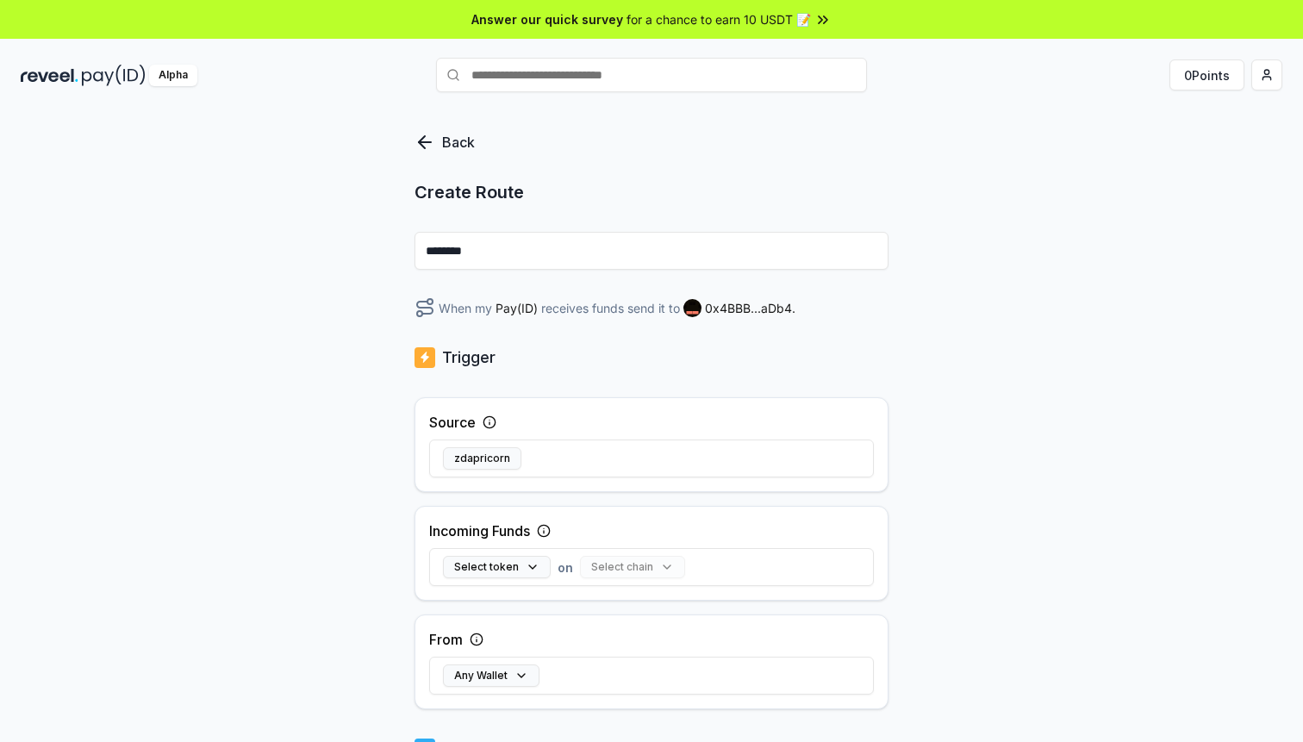
scroll to position [71, 0]
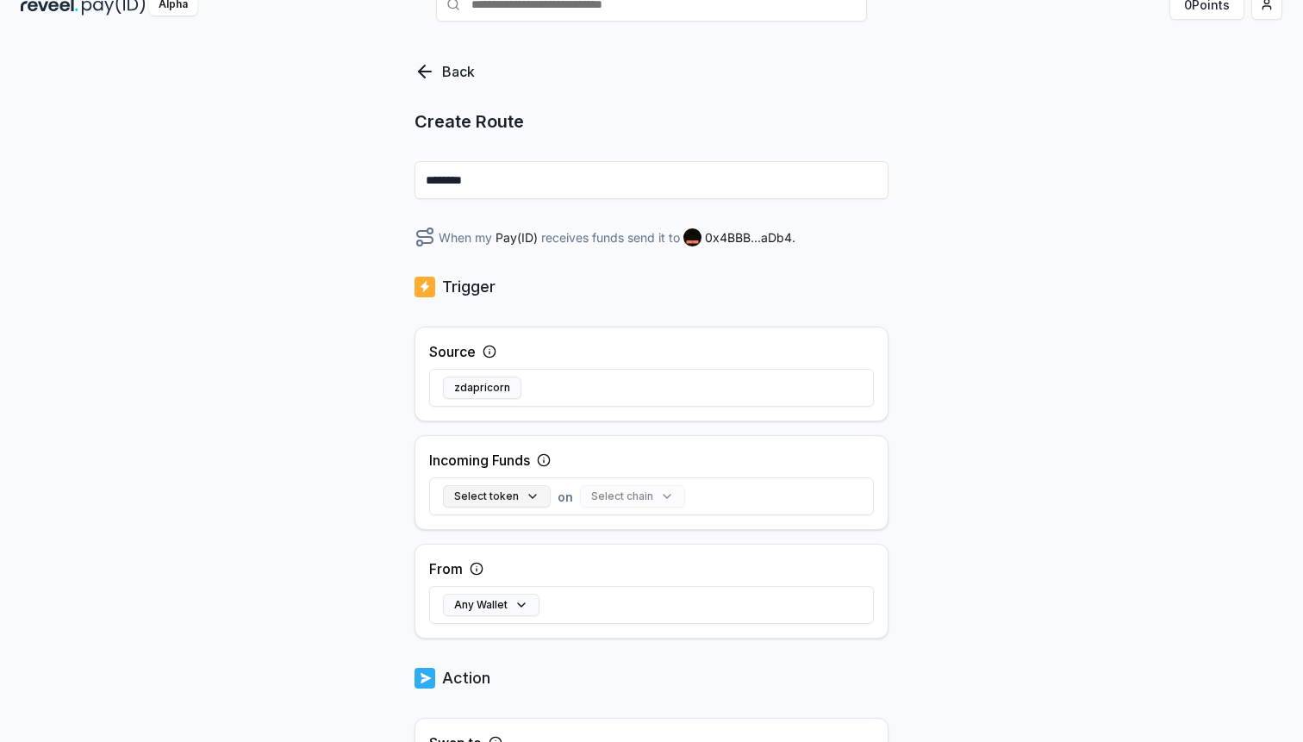
click at [492, 485] on button "Select token" at bounding box center [497, 496] width 108 height 22
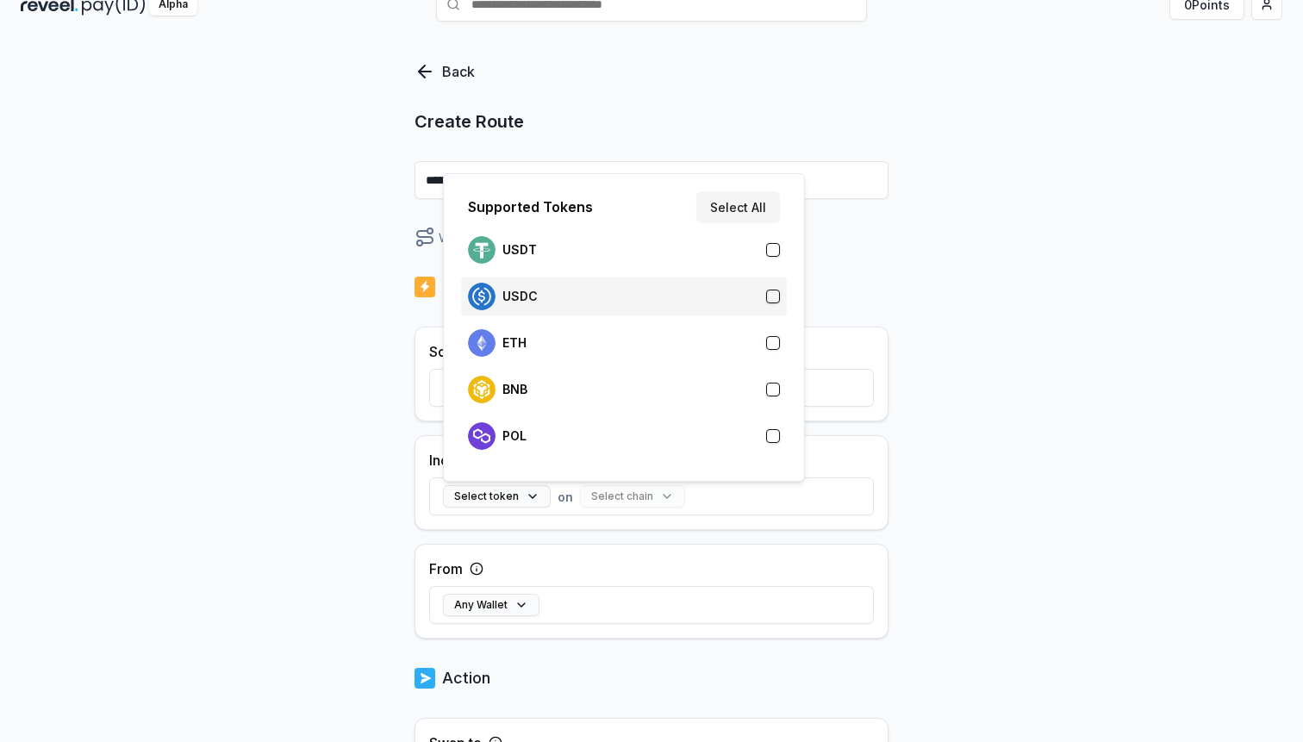
click at [524, 293] on p "USDC" at bounding box center [519, 297] width 35 height 14
click at [631, 483] on div "USDC on Select chain Clear" at bounding box center [651, 496] width 445 height 50
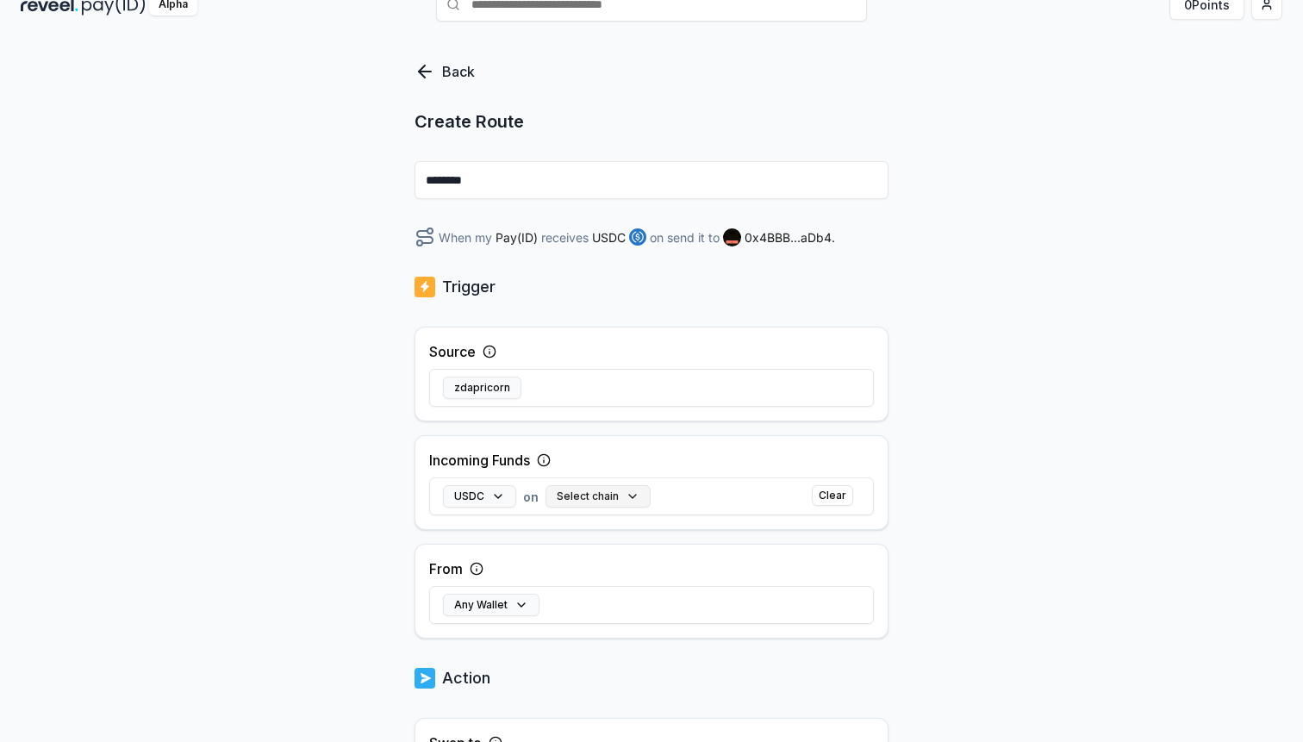
click at [631, 493] on button "Select chain" at bounding box center [597, 496] width 105 height 22
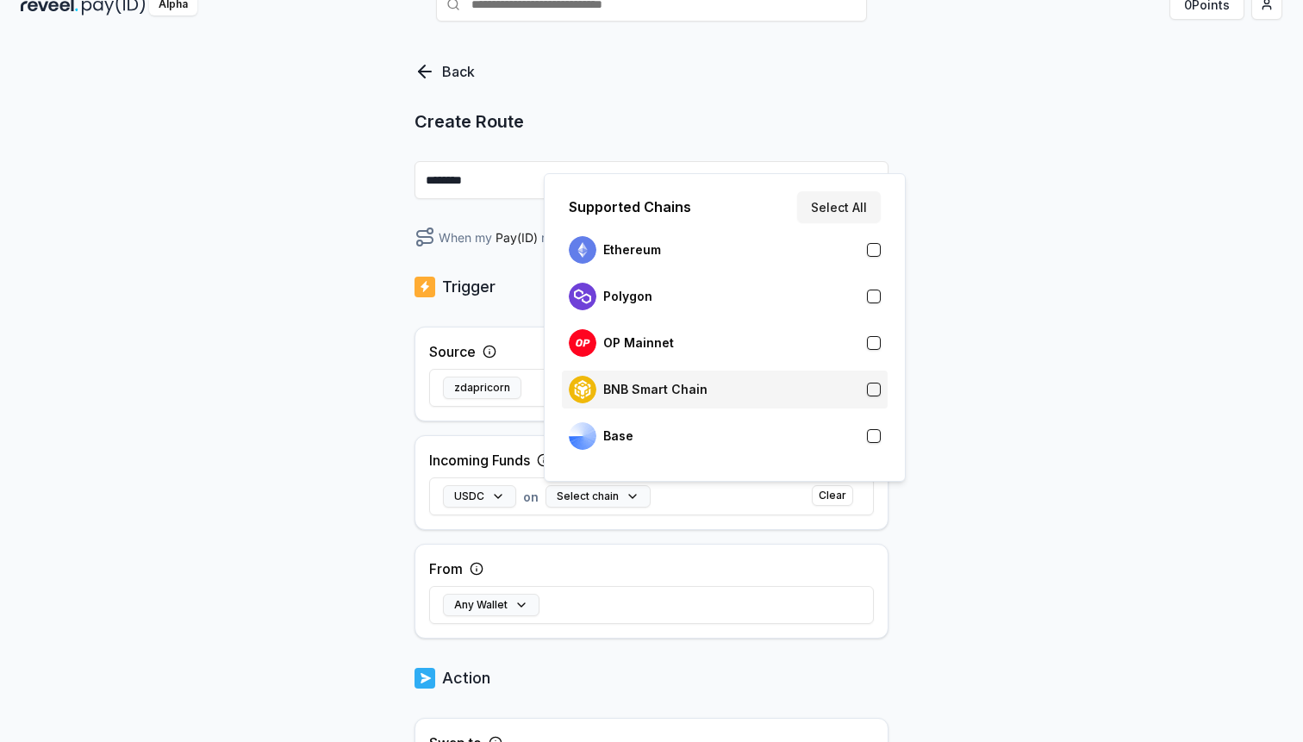
click at [649, 400] on div "BNB Smart Chain" at bounding box center [638, 390] width 139 height 28
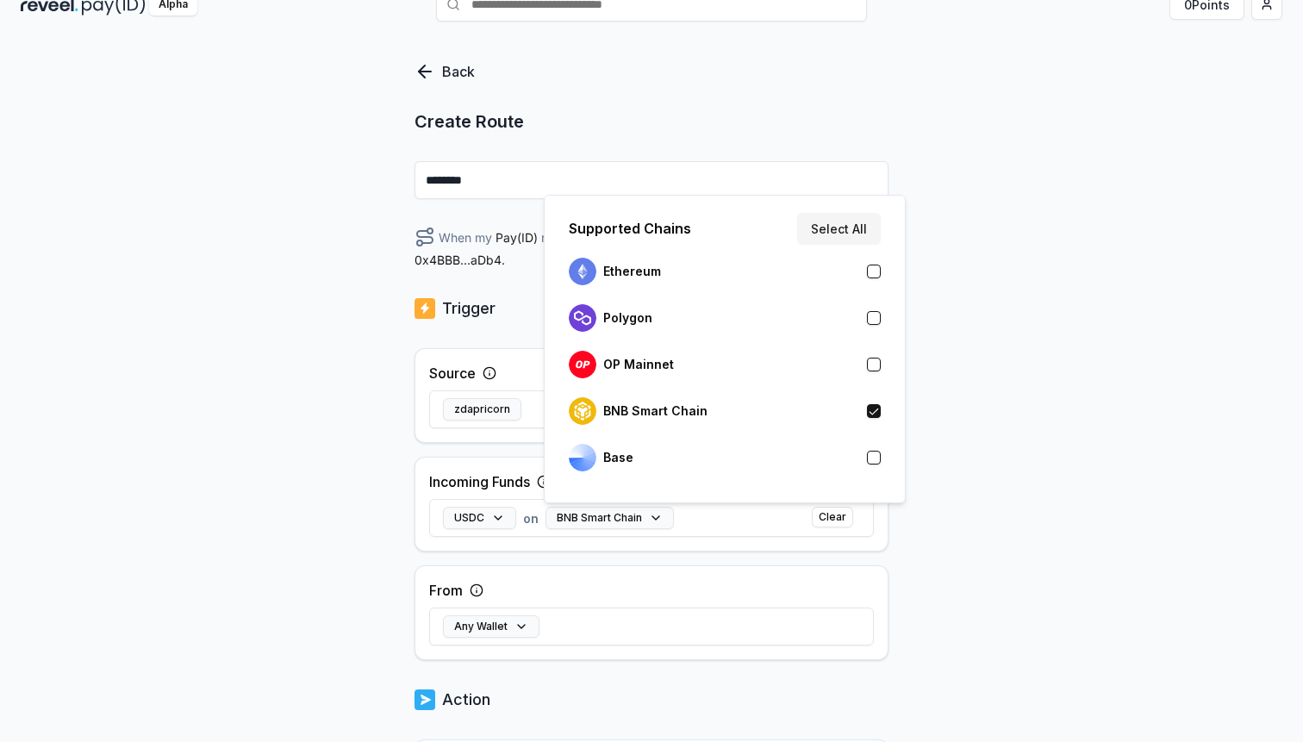
click at [1030, 433] on div "Back Create Route ******** When my Pay(ID) receives USDC on BNB Smart Chain sen…" at bounding box center [651, 374] width 1303 height 694
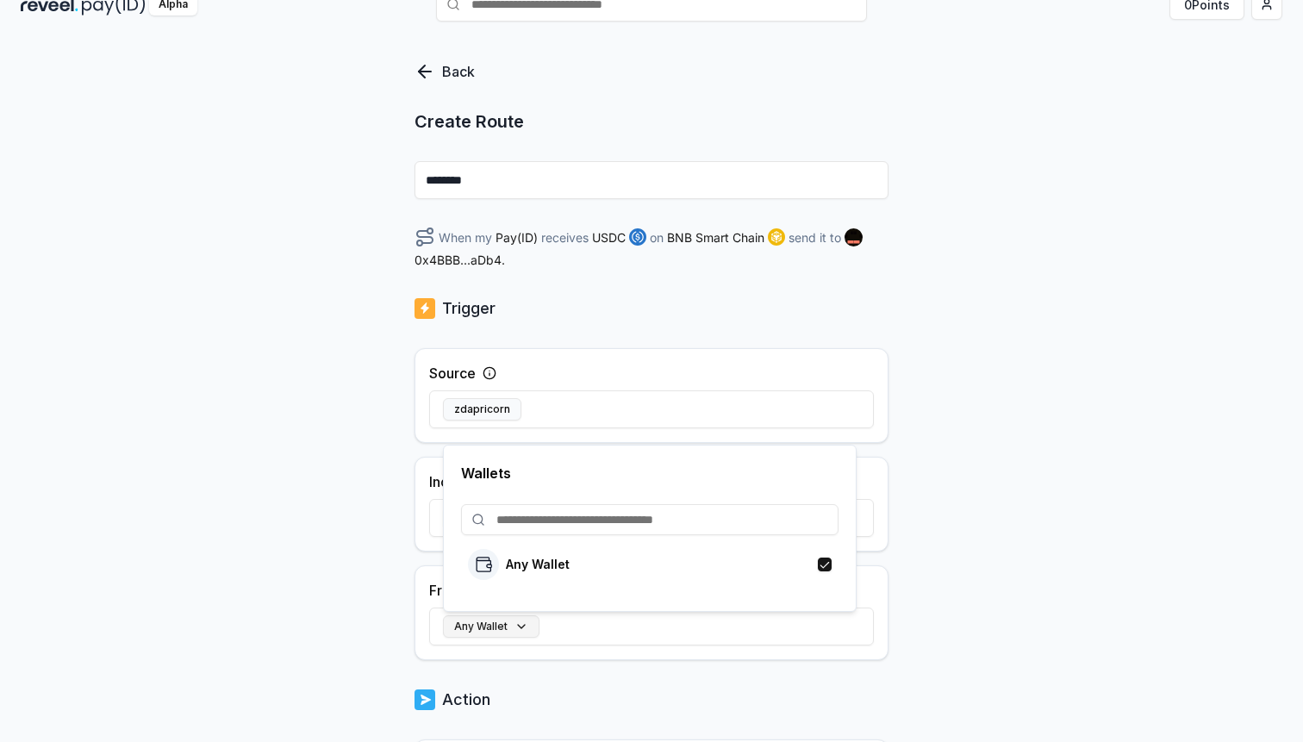
click at [514, 620] on button "Any Wallet" at bounding box center [491, 626] width 97 height 22
click at [586, 504] on input at bounding box center [649, 519] width 377 height 31
paste input "**********"
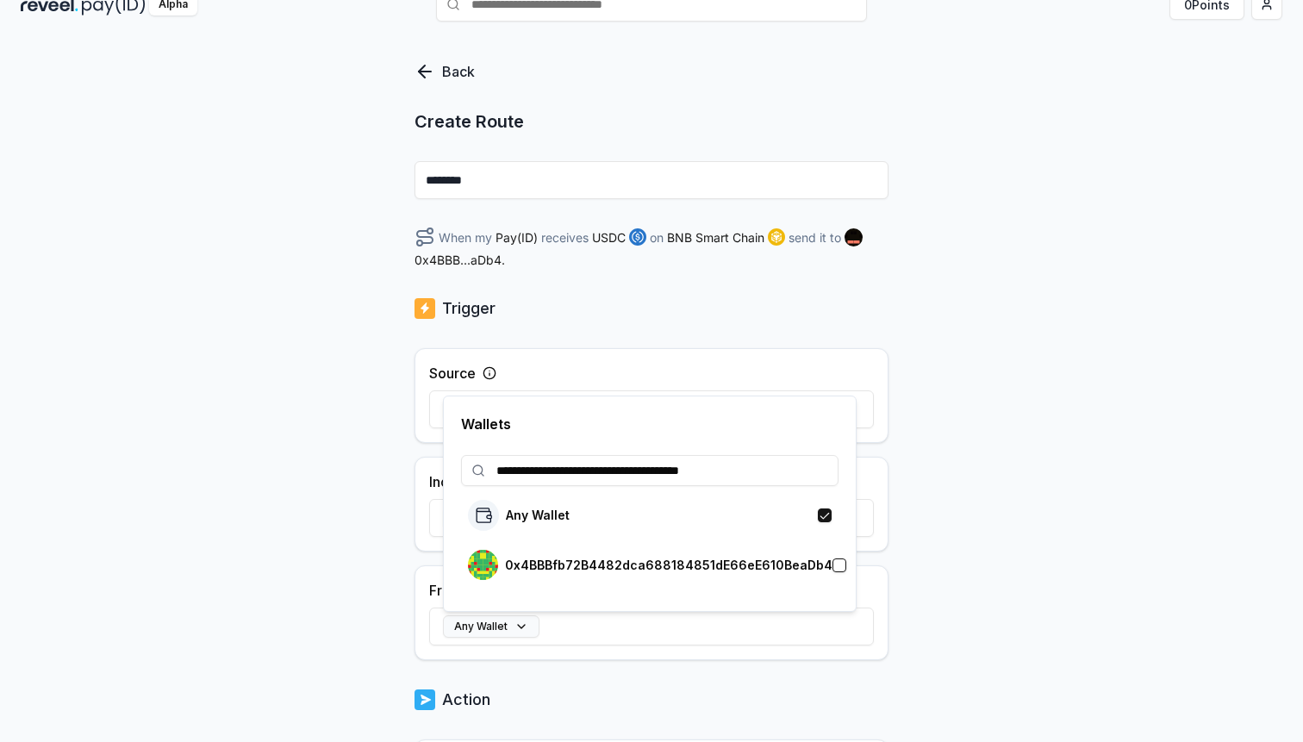
type input "**********"
click at [701, 563] on p "0x4BBBfb72B4482dca688184851dE66eE610BeaDb4" at bounding box center [668, 565] width 327 height 14
click at [910, 593] on div "Back Create Route ******** When my Pay(ID) receives USDC on BNB Smart Chain fro…" at bounding box center [651, 374] width 1303 height 694
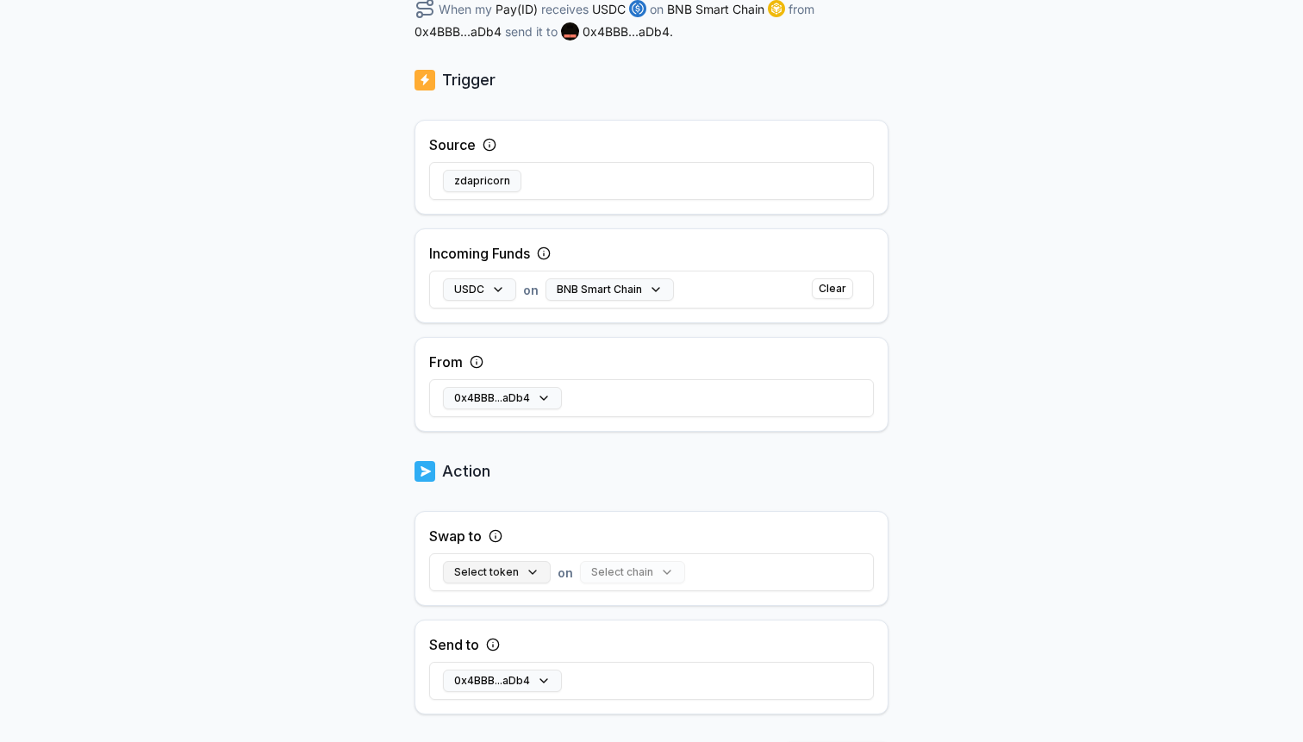
scroll to position [390, 0]
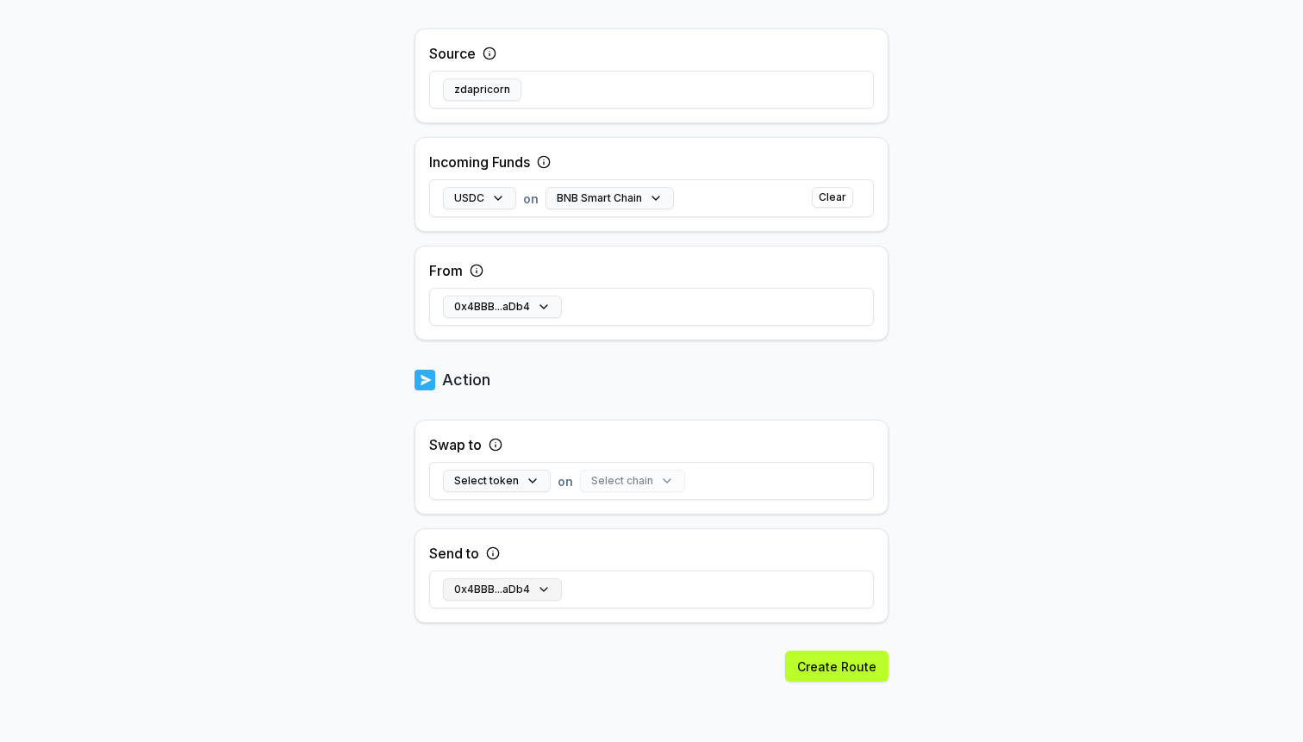
click at [512, 590] on button "0x4BBB...aDb4" at bounding box center [502, 589] width 119 height 22
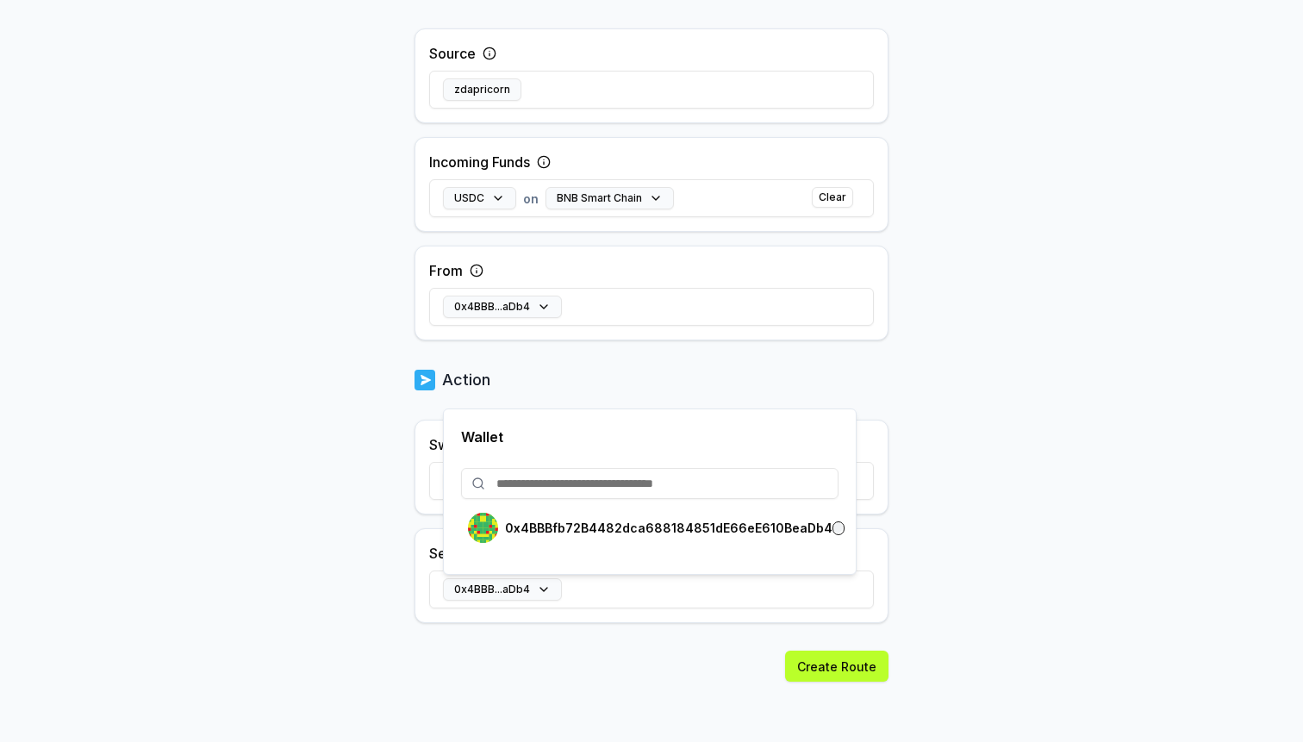
click at [541, 491] on input at bounding box center [649, 483] width 377 height 31
paste input "**********"
type input "**********"
click at [520, 425] on input at bounding box center [649, 434] width 377 height 31
paste input "**********"
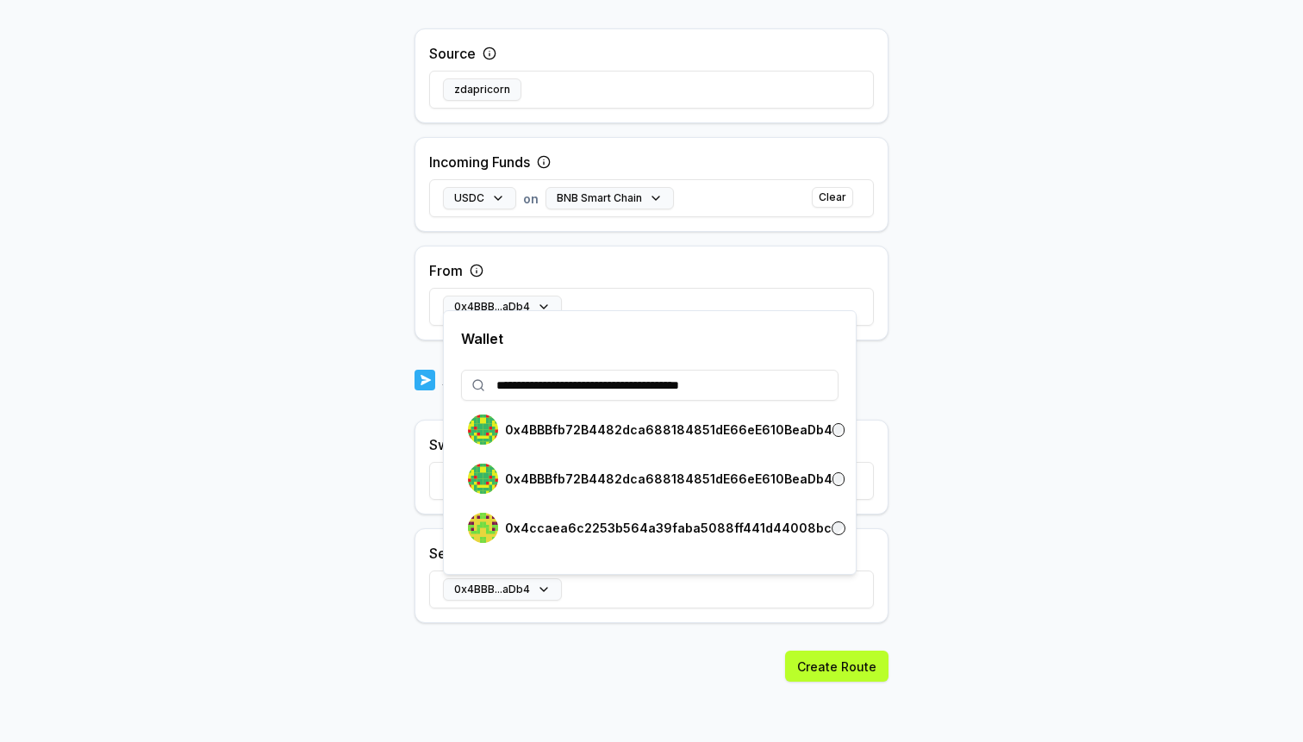
type input "**********"
click at [693, 514] on div "0x4ccaea6c2253b564a39faba5088ff441d44008bc" at bounding box center [650, 528] width 364 height 30
click at [1031, 557] on body "**********" at bounding box center [651, 371] width 1303 height 742
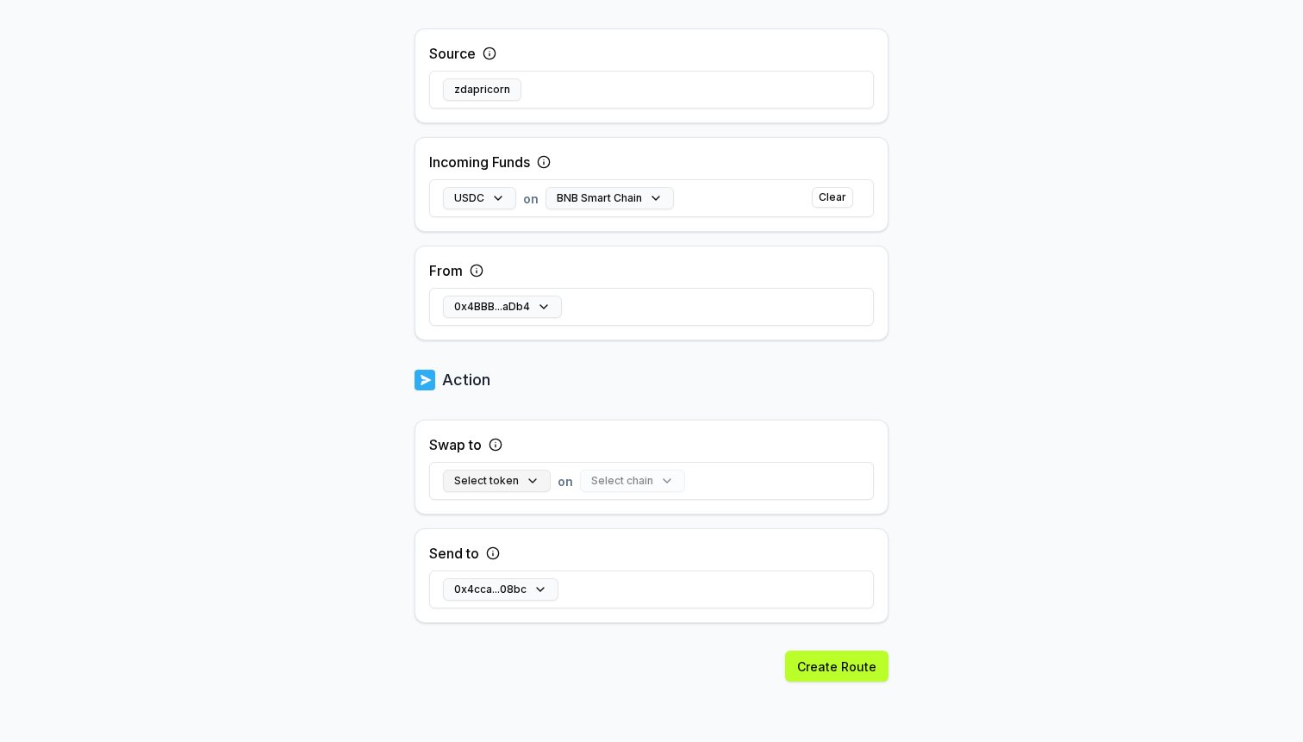
click at [545, 483] on button "Select token" at bounding box center [497, 481] width 108 height 22
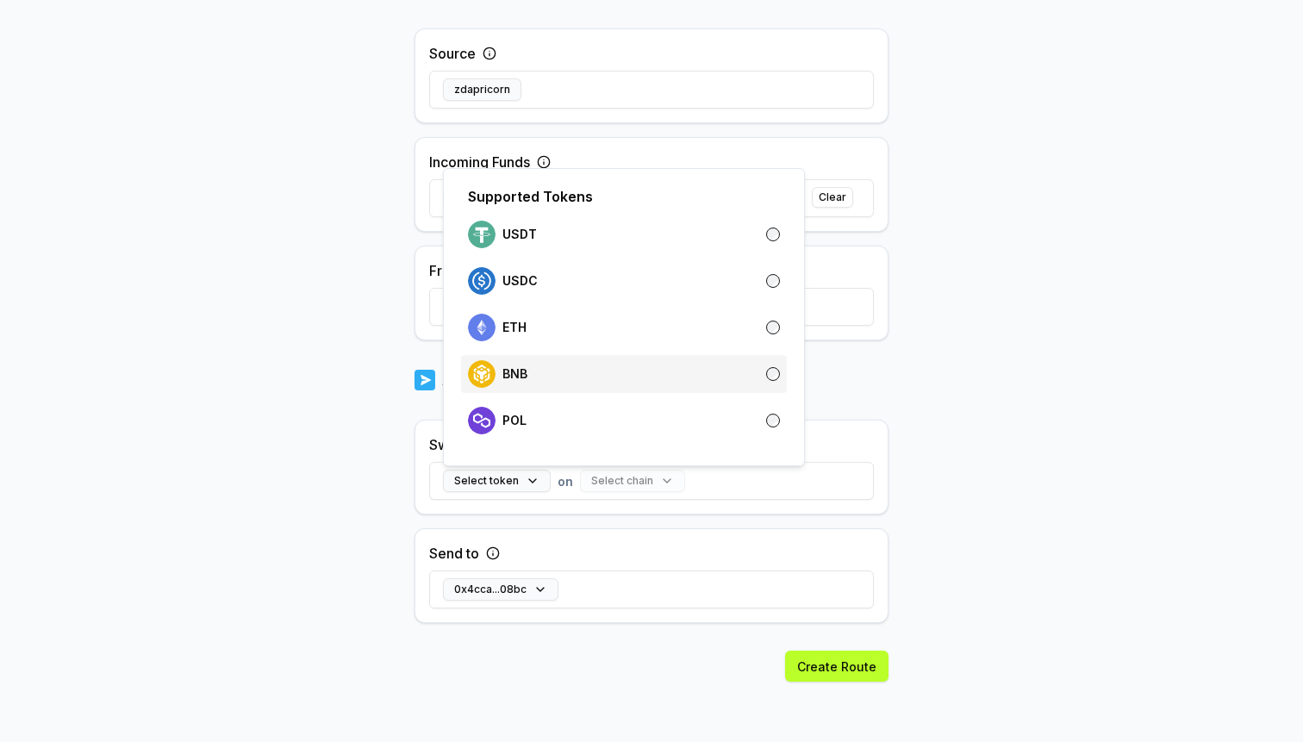
click at [542, 373] on div "BNB" at bounding box center [624, 374] width 312 height 28
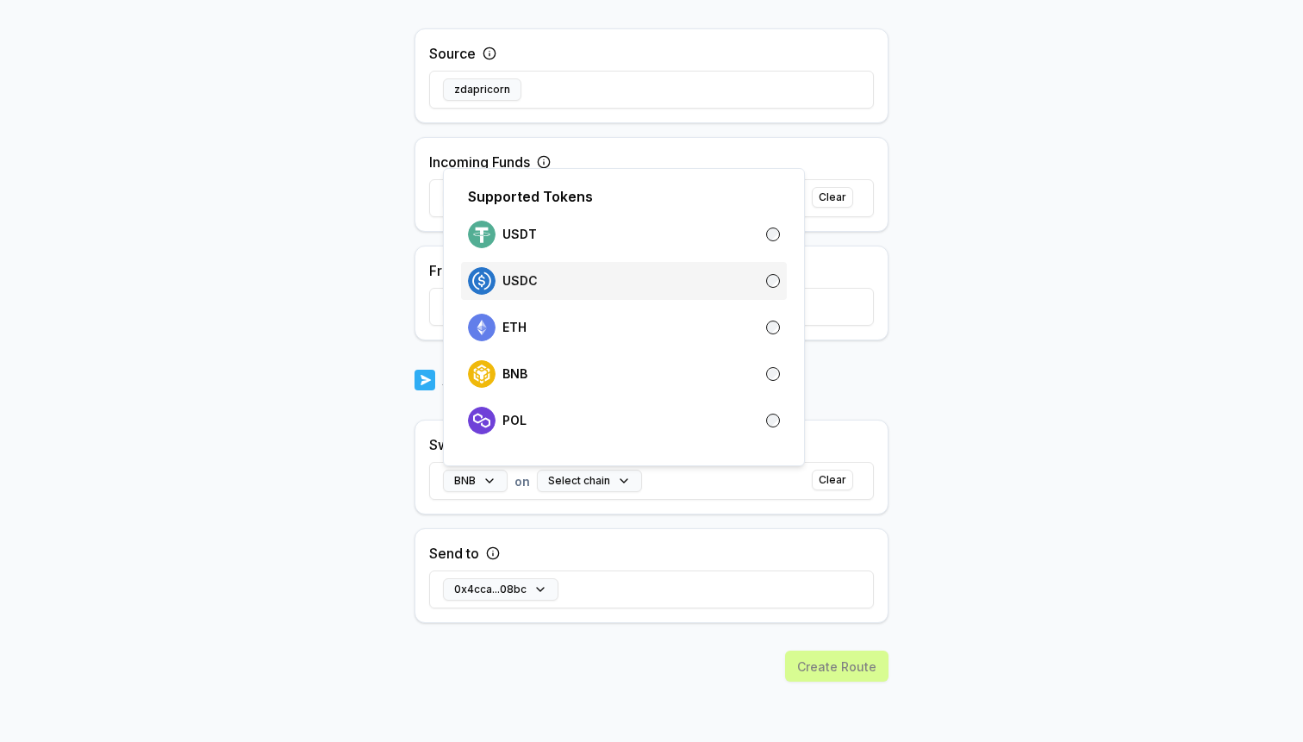
click at [531, 292] on div "USDC" at bounding box center [503, 281] width 70 height 28
click at [589, 492] on div "USDC on Select chain Clear" at bounding box center [651, 481] width 445 height 50
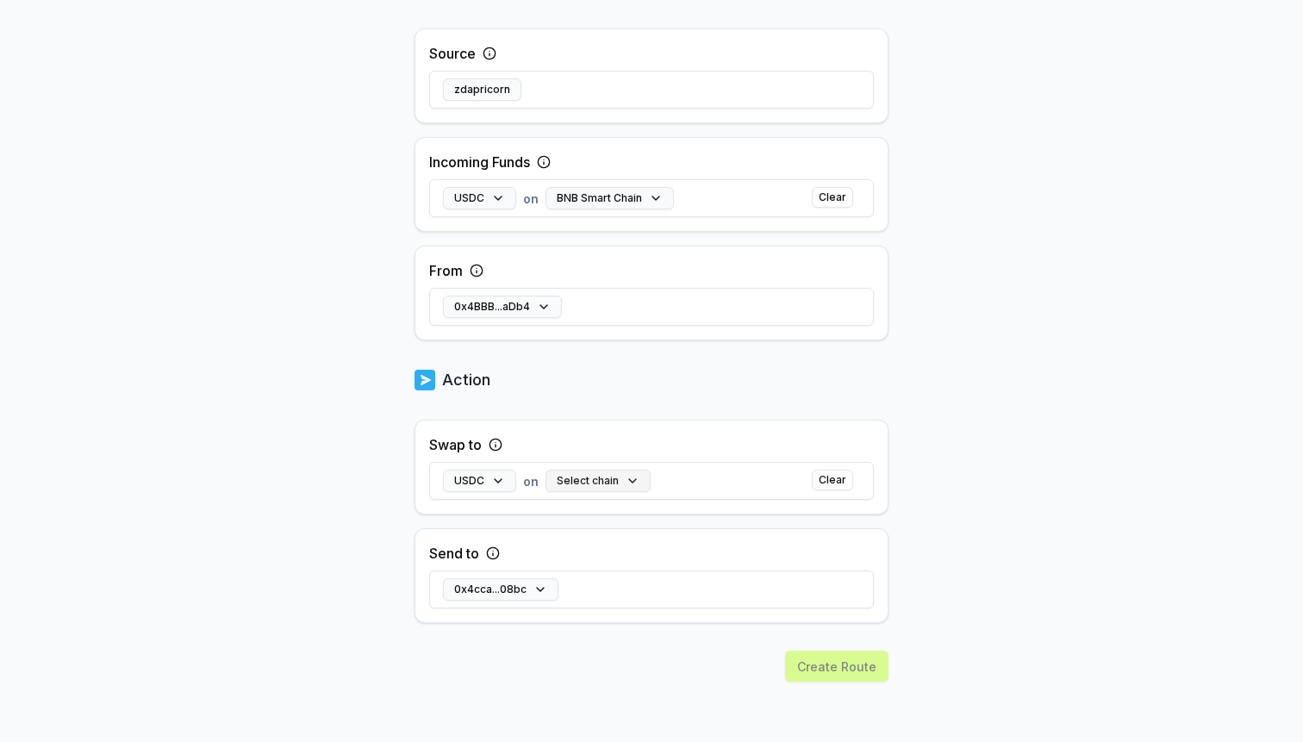
click at [589, 485] on button "Select chain" at bounding box center [597, 481] width 105 height 22
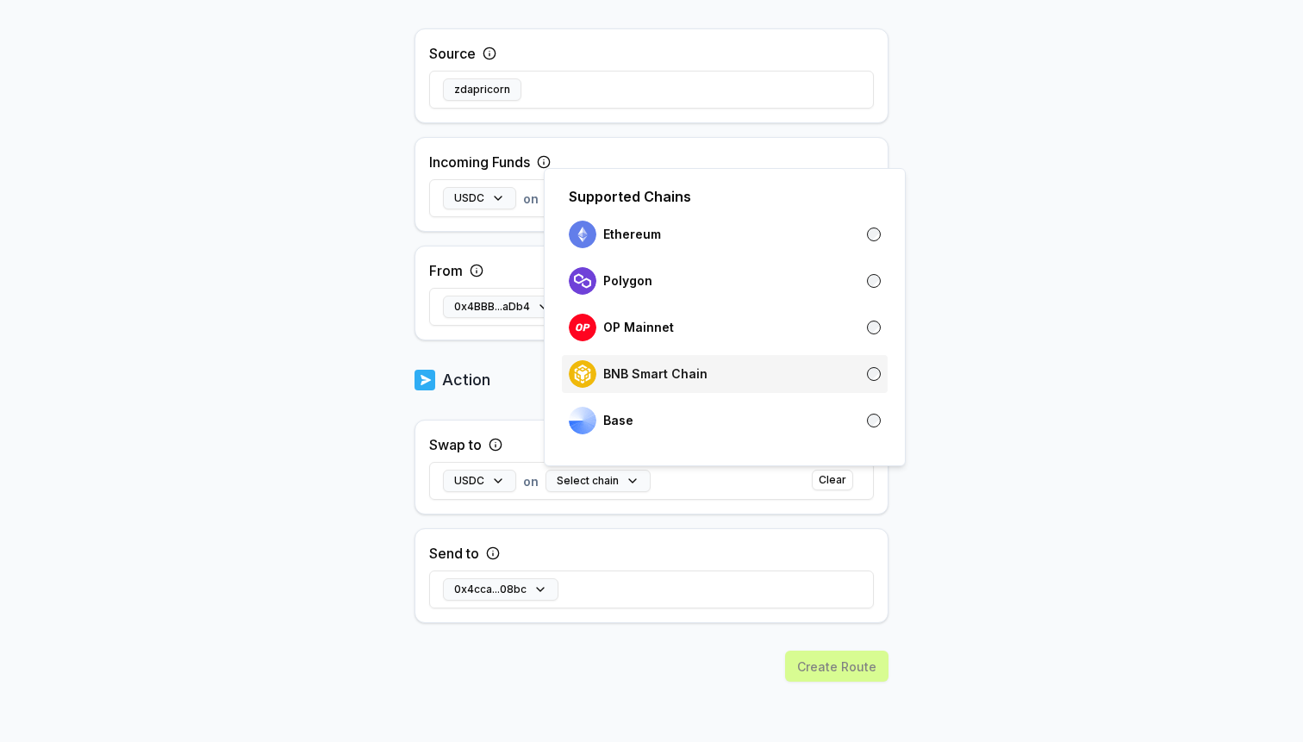
click at [598, 380] on div "BNB Smart Chain" at bounding box center [638, 374] width 139 height 28
click at [318, 369] on div "Back Create Route ******** When my Pay(ID) receives USDC on BNB Smart Chain fro…" at bounding box center [651, 32] width 1303 height 694
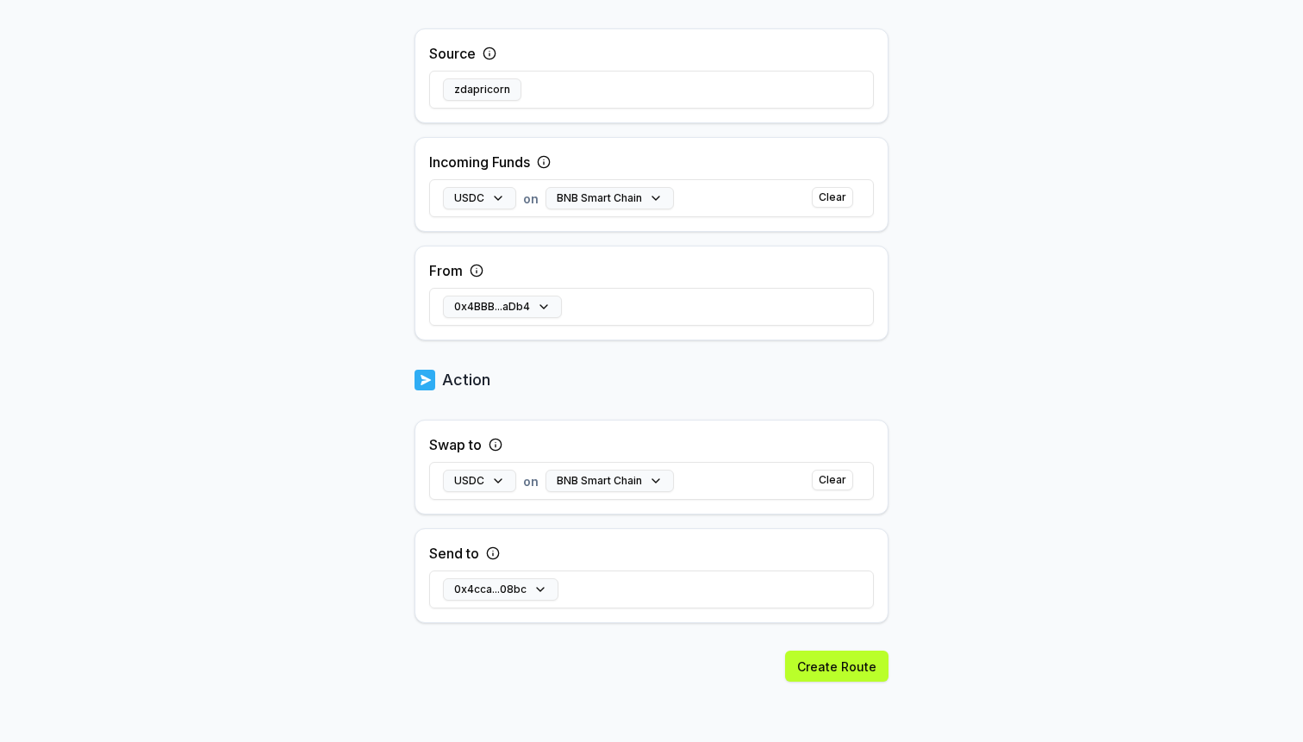
click at [775, 485] on div "USDC on BNB Smart Chain Clear" at bounding box center [651, 481] width 445 height 50
click at [846, 679] on button "Create Route" at bounding box center [836, 666] width 103 height 31
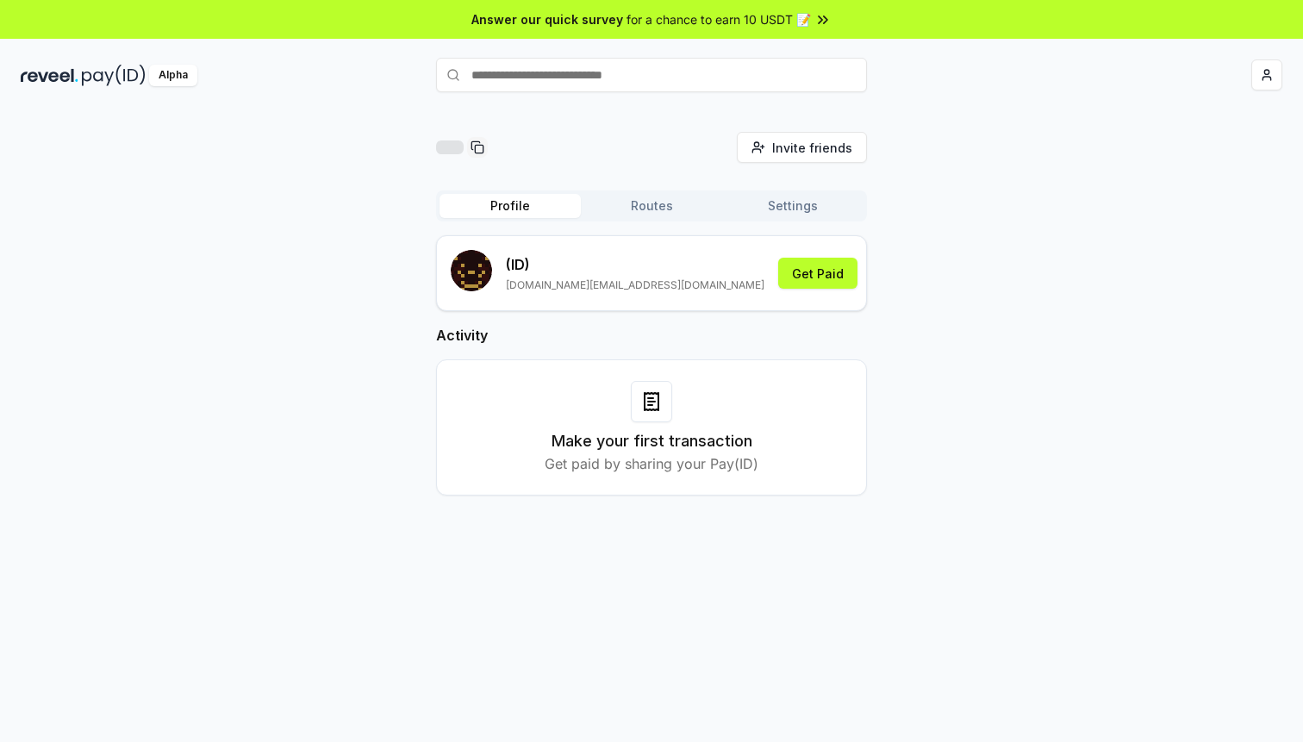
click at [779, 206] on button "Settings" at bounding box center [792, 206] width 141 height 24
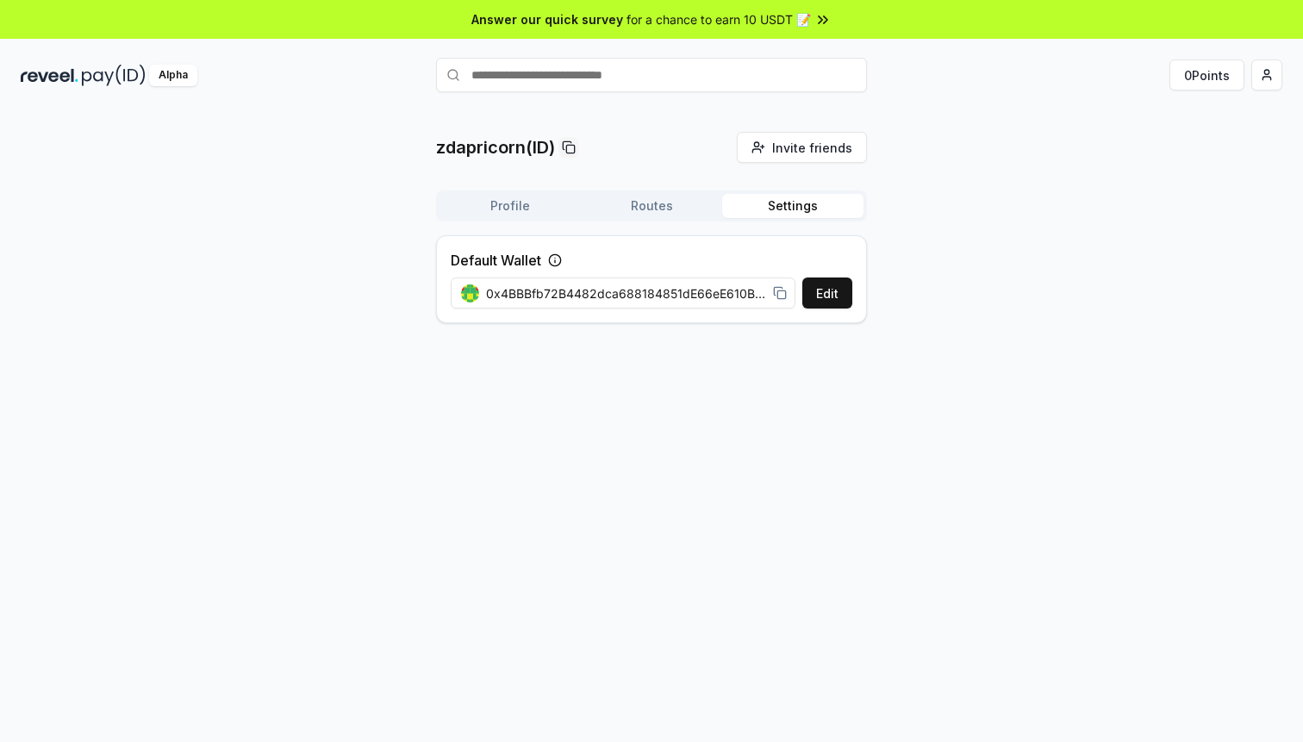
click at [781, 297] on icon at bounding box center [780, 293] width 14 height 14
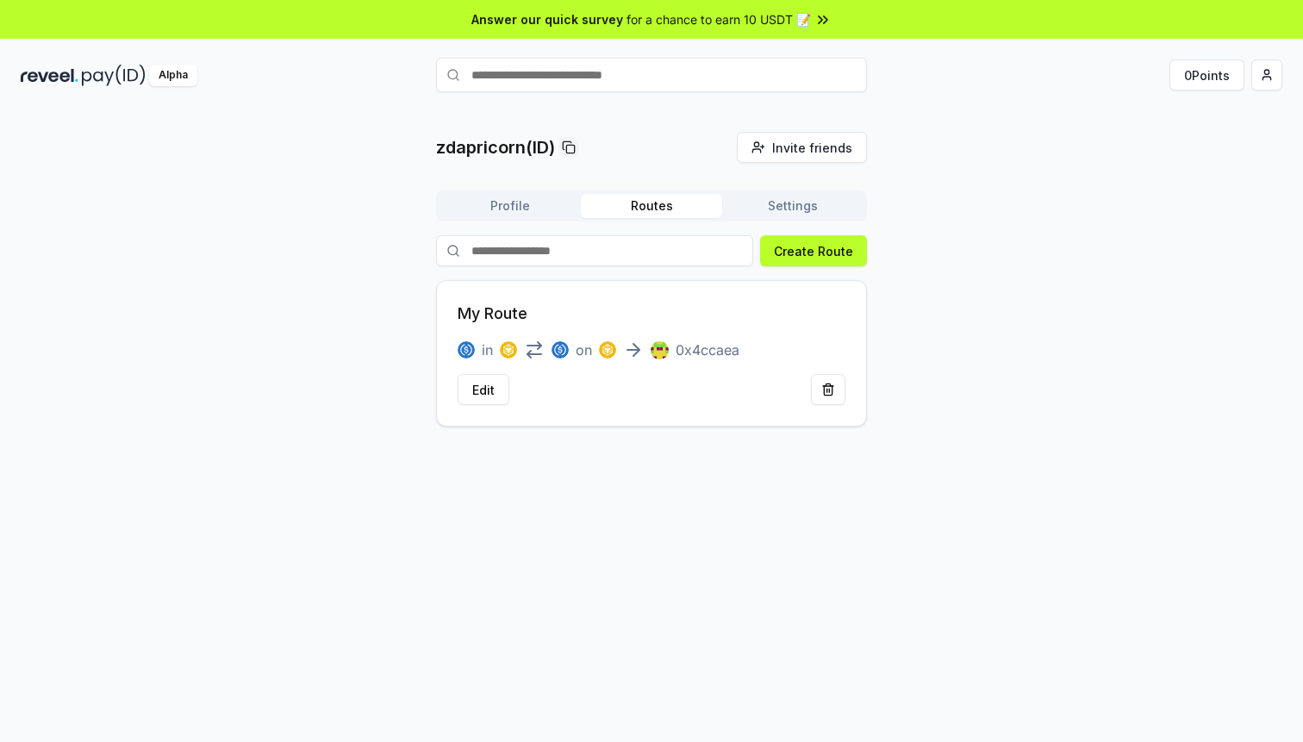
click at [549, 347] on div "in on 0x4ccaea" at bounding box center [599, 350] width 282 height 21
click at [502, 215] on button "Profile" at bounding box center [509, 206] width 141 height 24
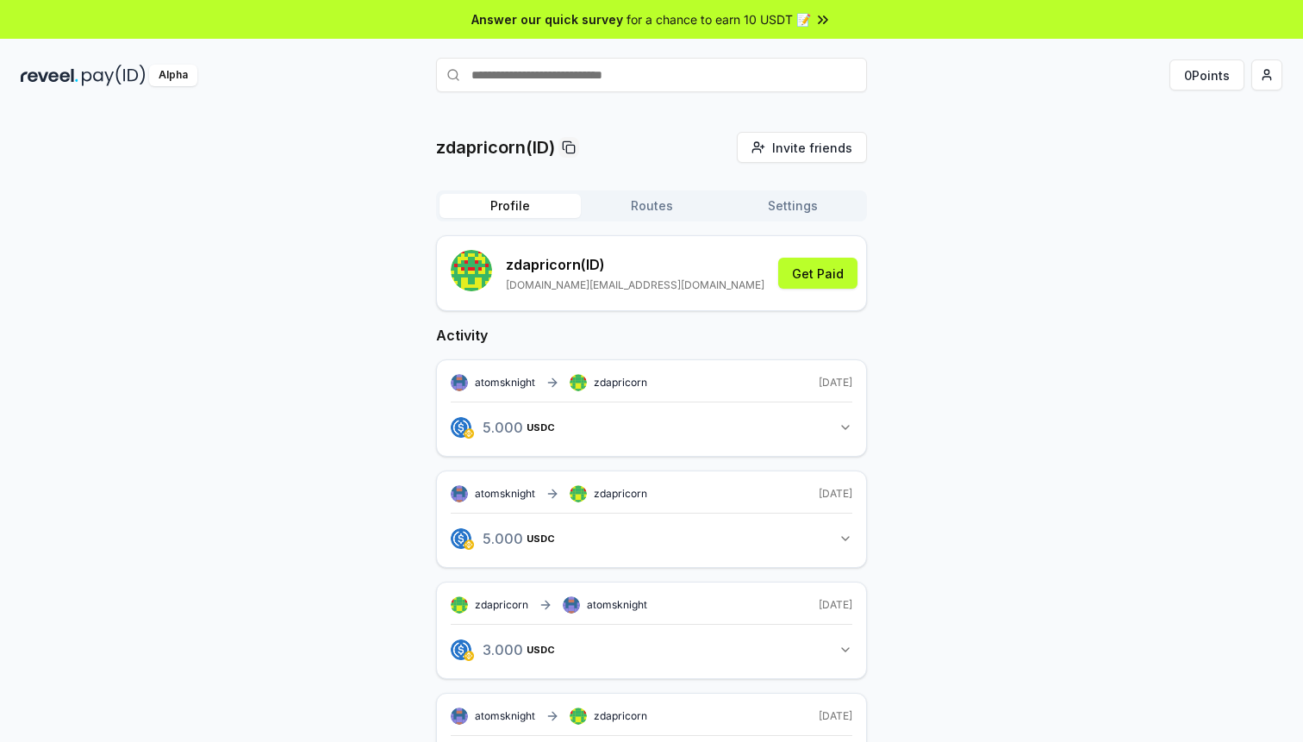
click at [785, 209] on button "Settings" at bounding box center [792, 206] width 141 height 24
click at [520, 214] on button "Profile" at bounding box center [509, 206] width 141 height 24
click at [556, 266] on p "zdapricorn (ID)" at bounding box center [635, 264] width 259 height 21
click at [530, 81] on input "text" at bounding box center [651, 75] width 431 height 34
type input "**********"
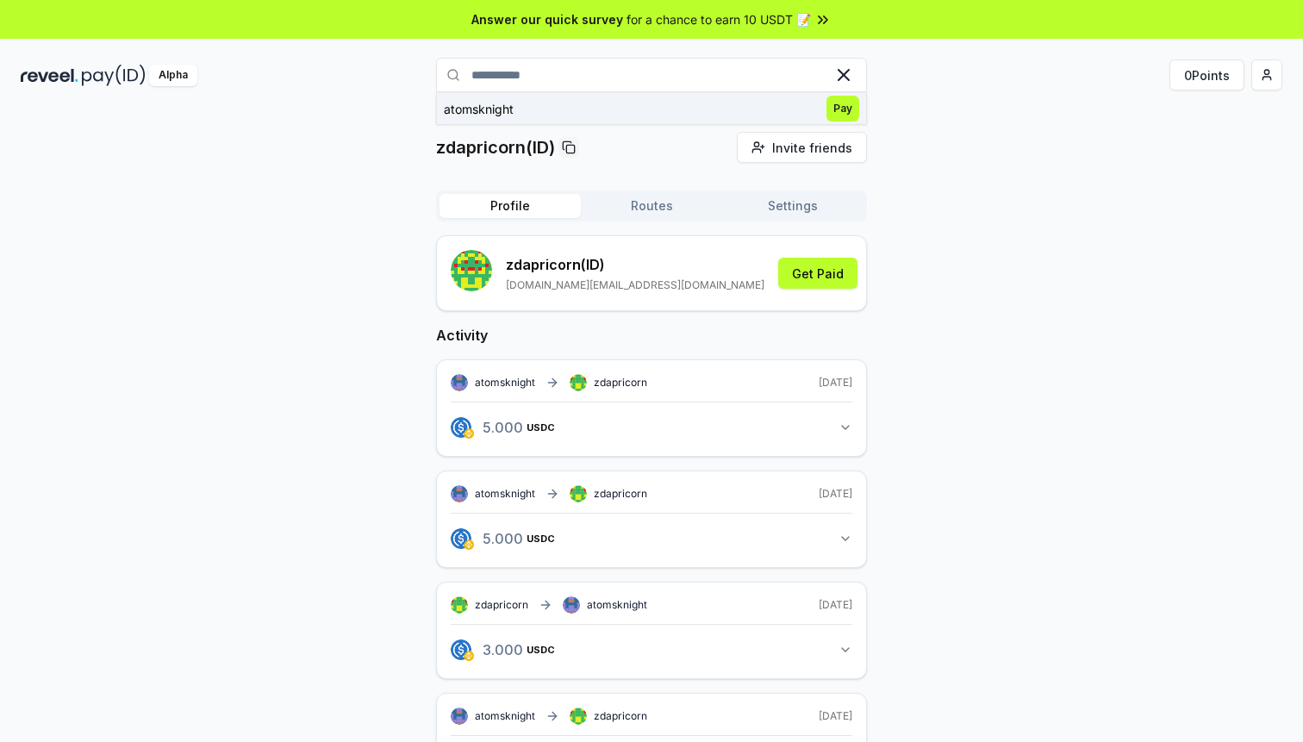
click at [839, 109] on span "Pay" at bounding box center [842, 109] width 33 height 26
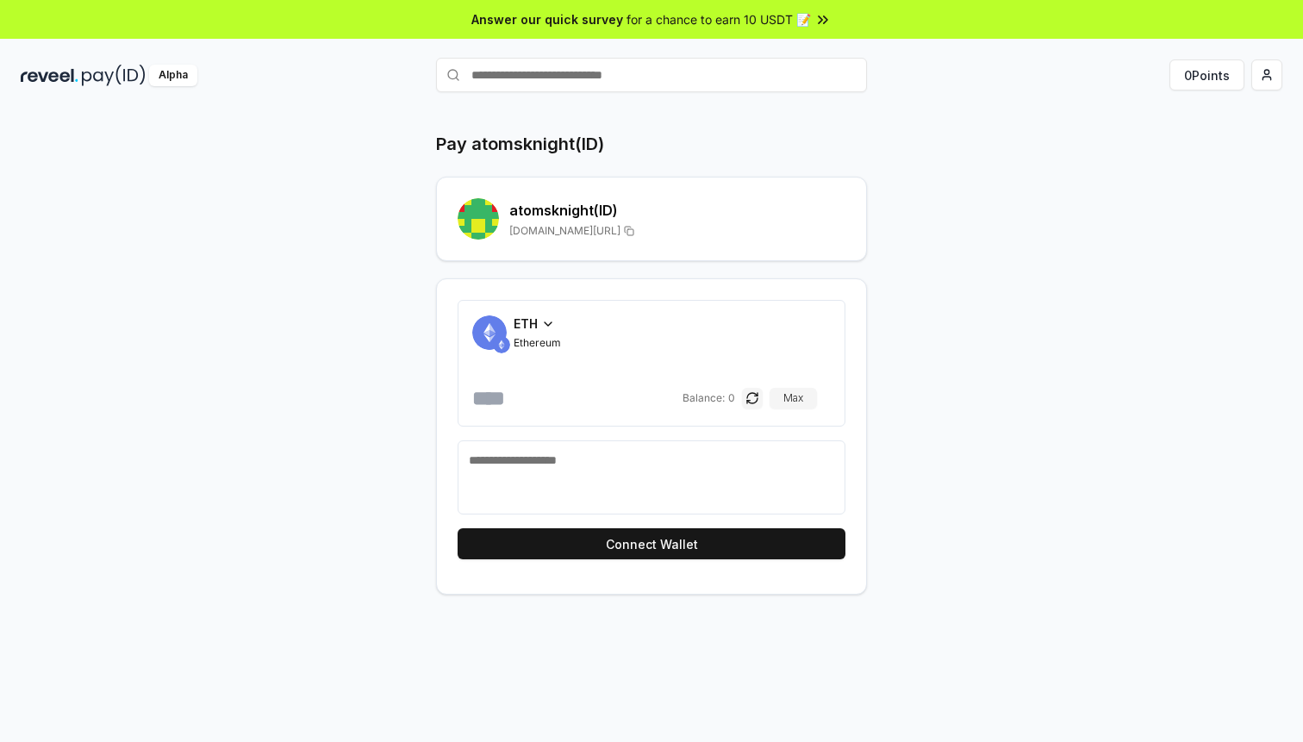
click at [537, 318] on span "ETH" at bounding box center [526, 324] width 24 height 18
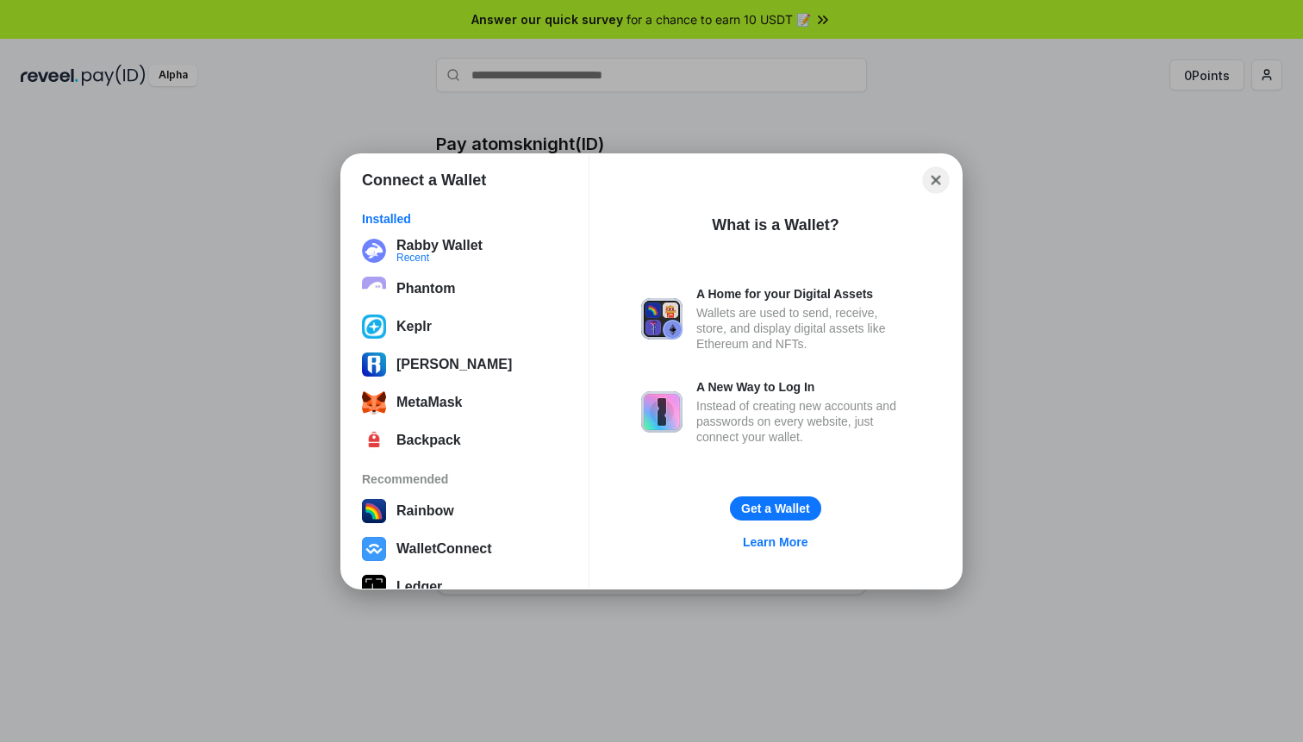
click at [942, 170] on button "Close" at bounding box center [936, 179] width 27 height 27
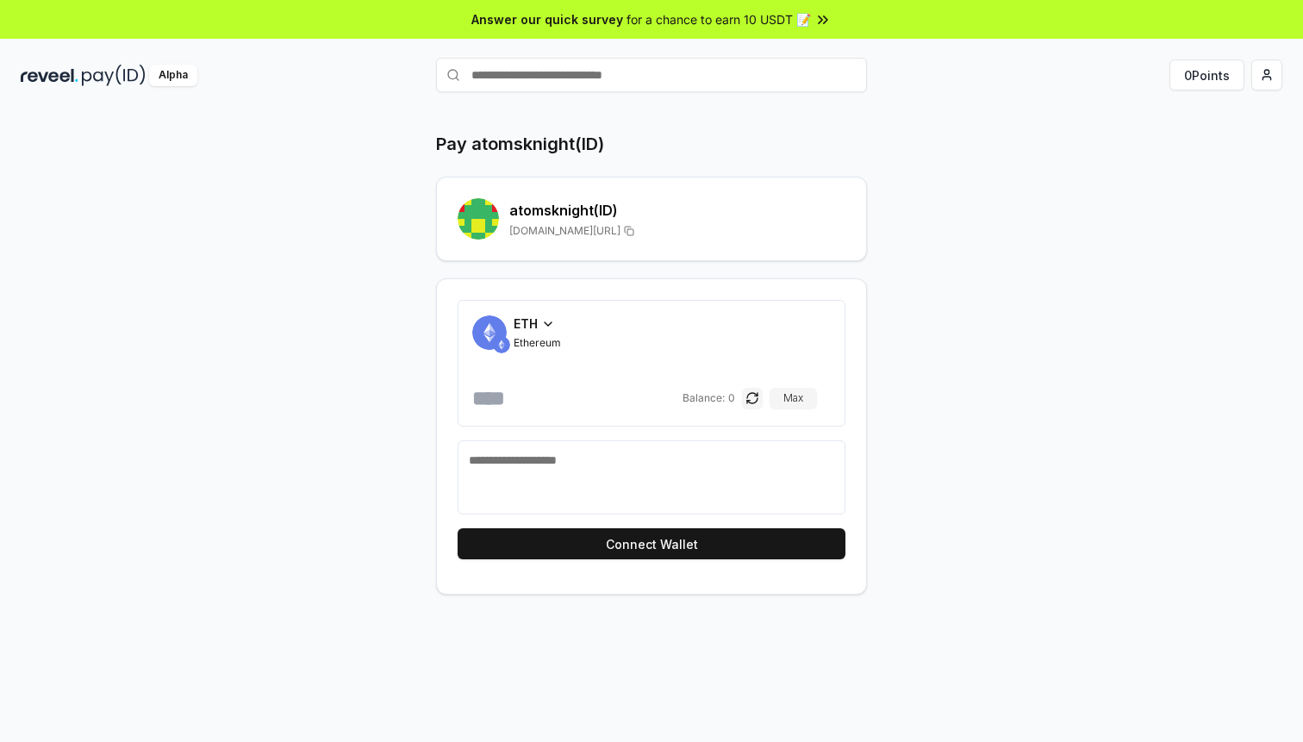
click at [728, 32] on div "Answer our quick survey for a chance to earn 10 USDT 📝" at bounding box center [651, 19] width 1303 height 39
